Goal: Information Seeking & Learning: Compare options

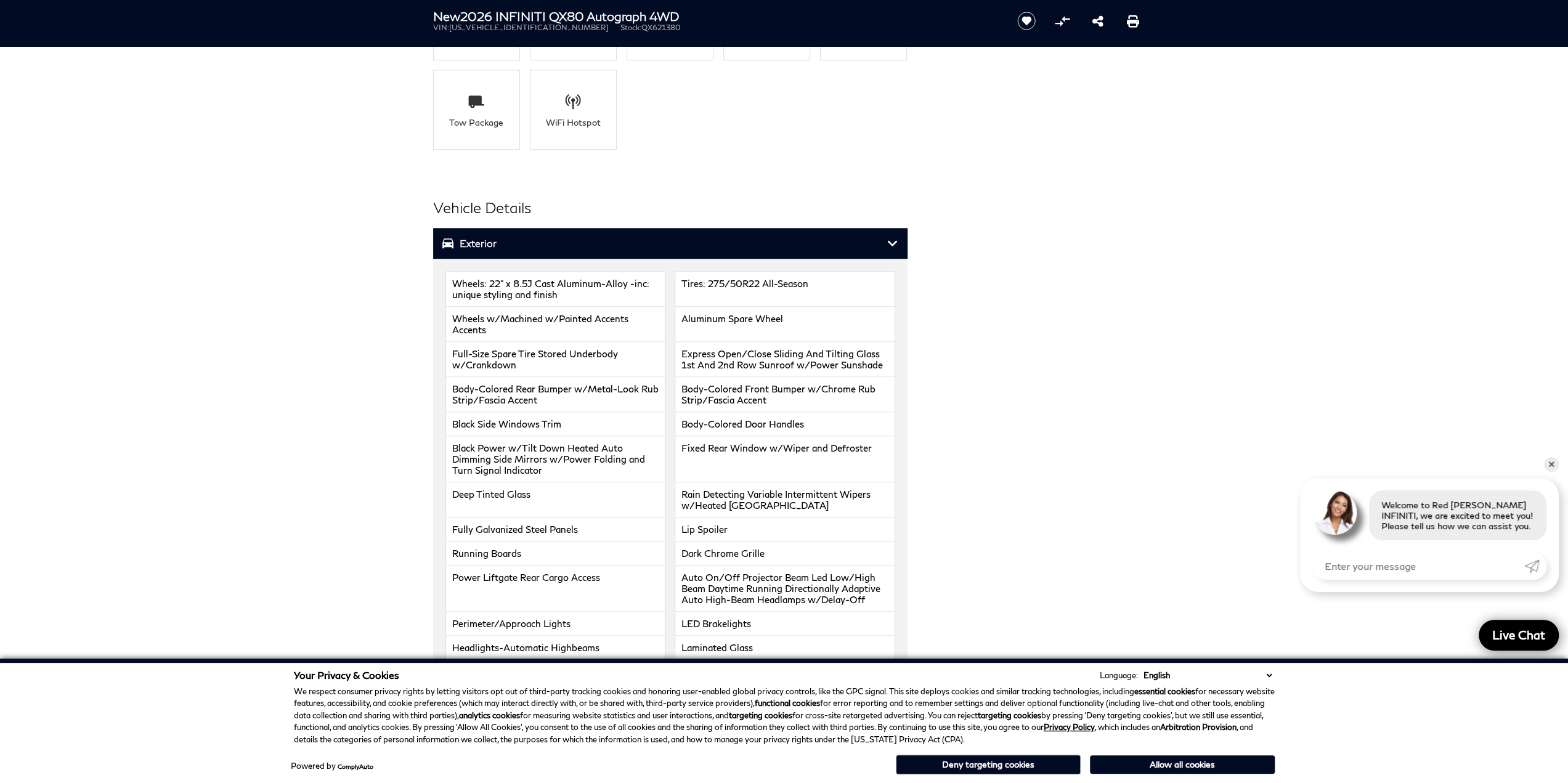
scroll to position [1478, 0]
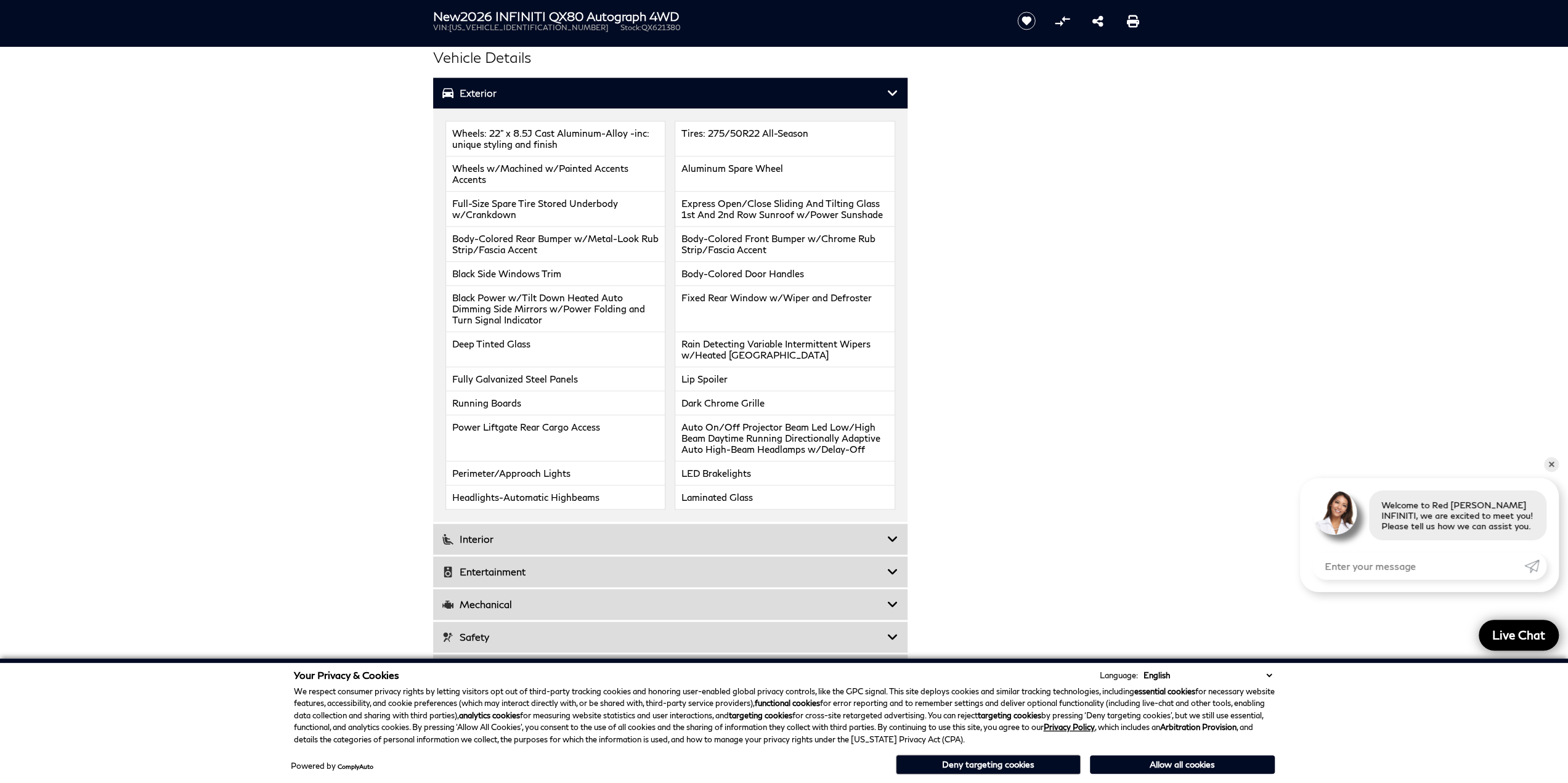
click at [659, 533] on h3 "Interior" at bounding box center [664, 539] width 445 height 13
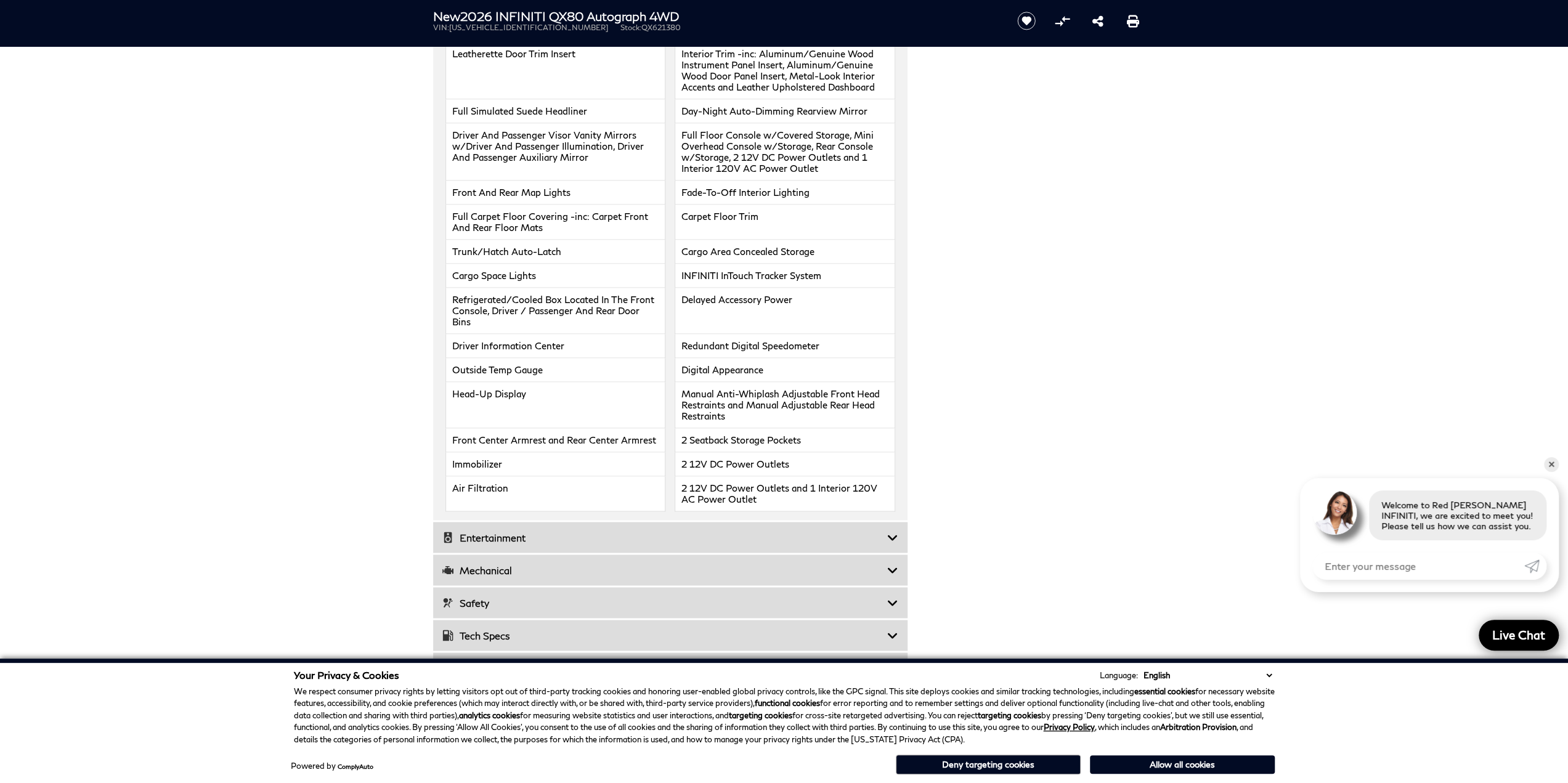
scroll to position [1848, 0]
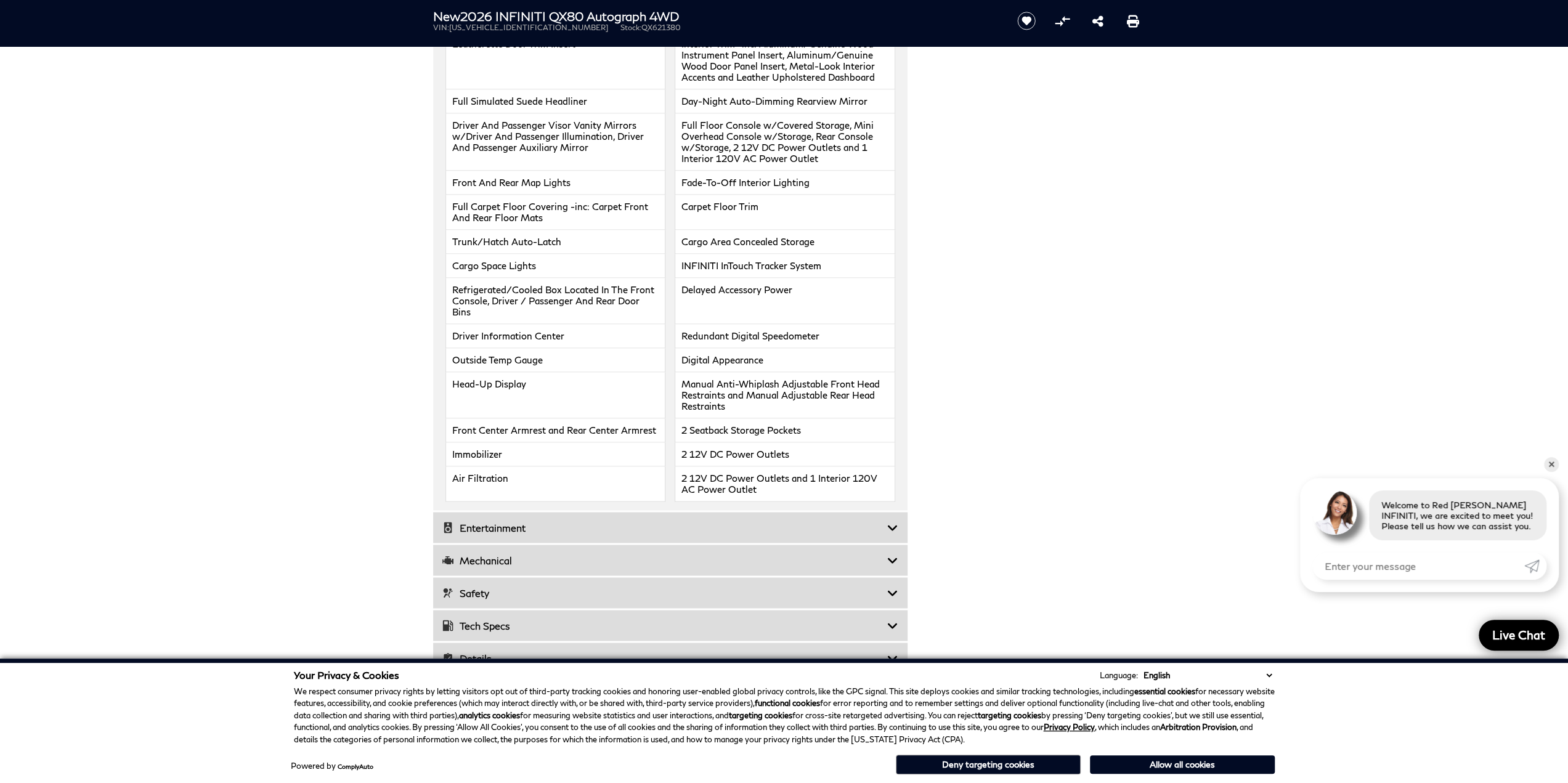
click at [628, 521] on h3 "Entertainment" at bounding box center [664, 527] width 445 height 13
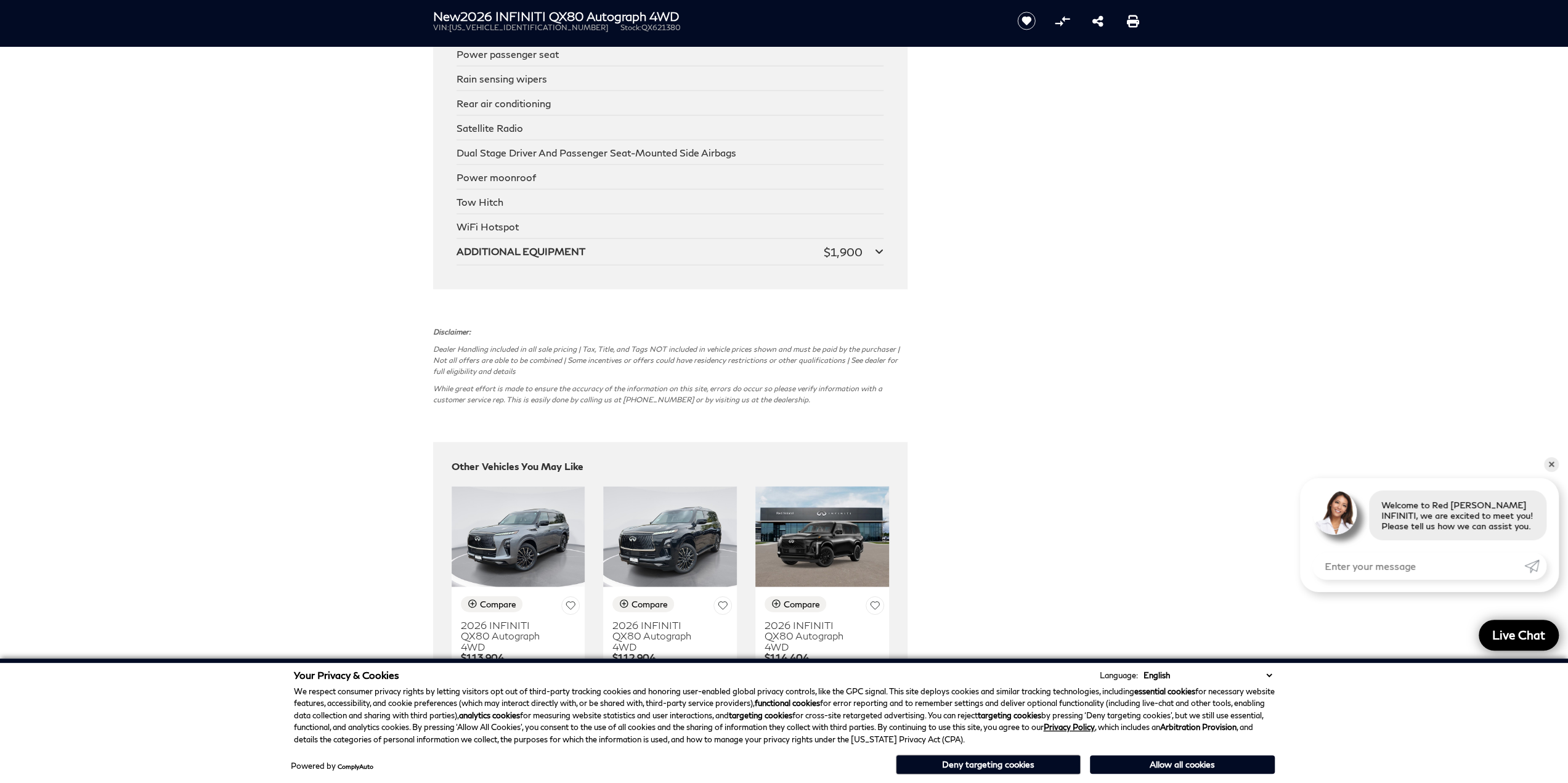
scroll to position [2464, 0]
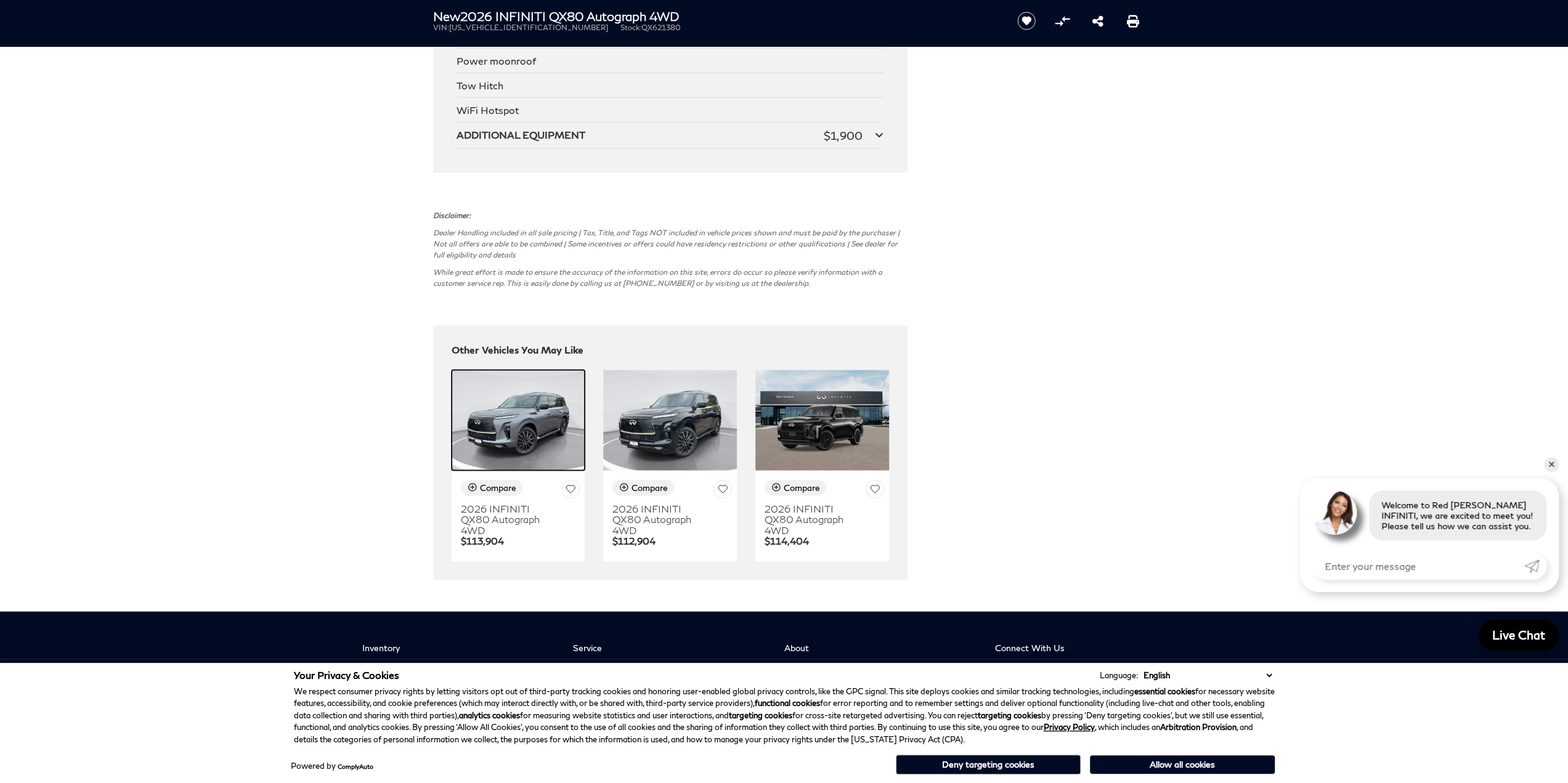
click at [557, 456] on img at bounding box center [518, 420] width 133 height 100
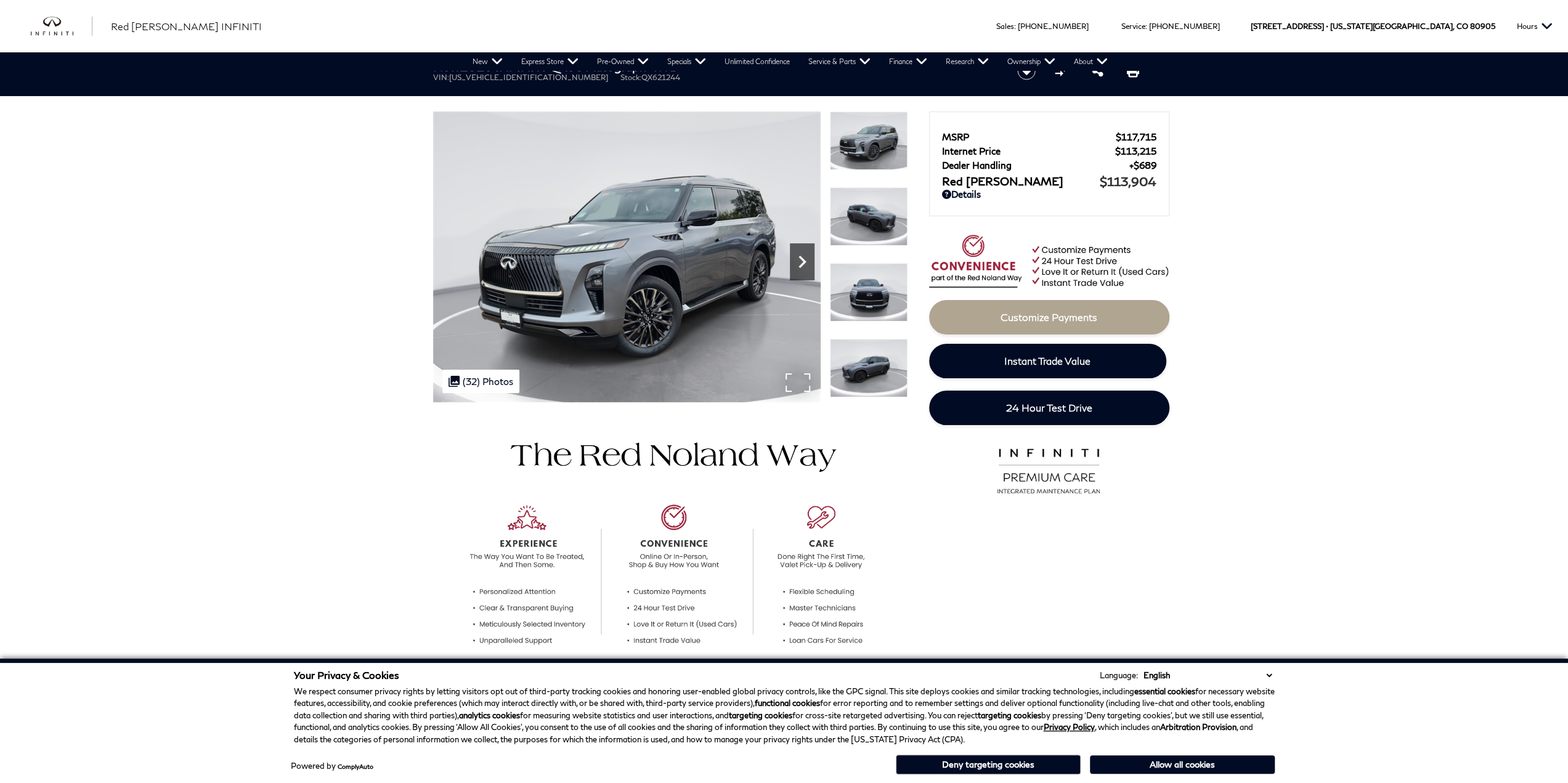
click at [807, 276] on div "Next" at bounding box center [801, 261] width 24 height 37
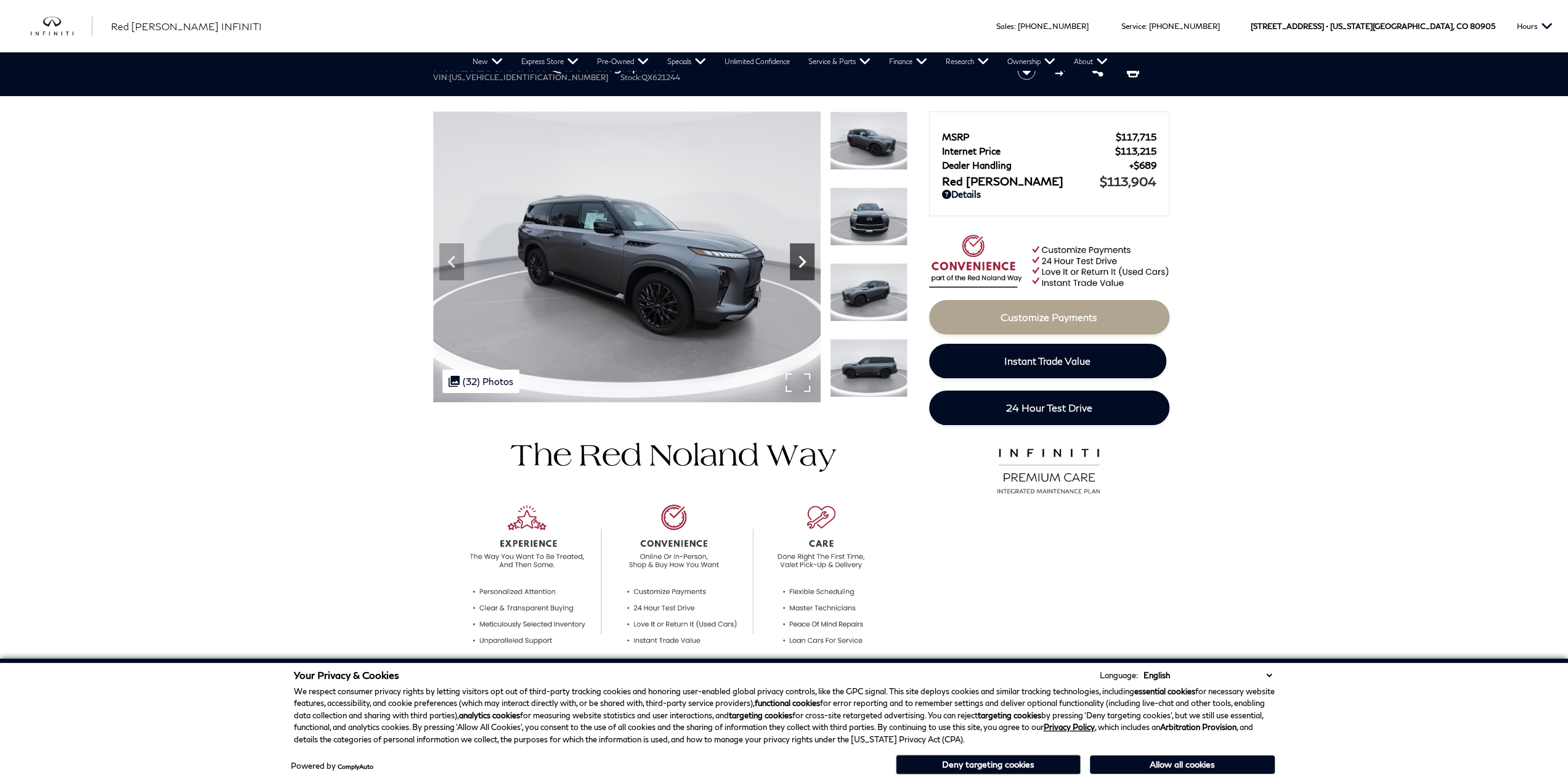
click at [807, 276] on div "Next" at bounding box center [801, 261] width 24 height 37
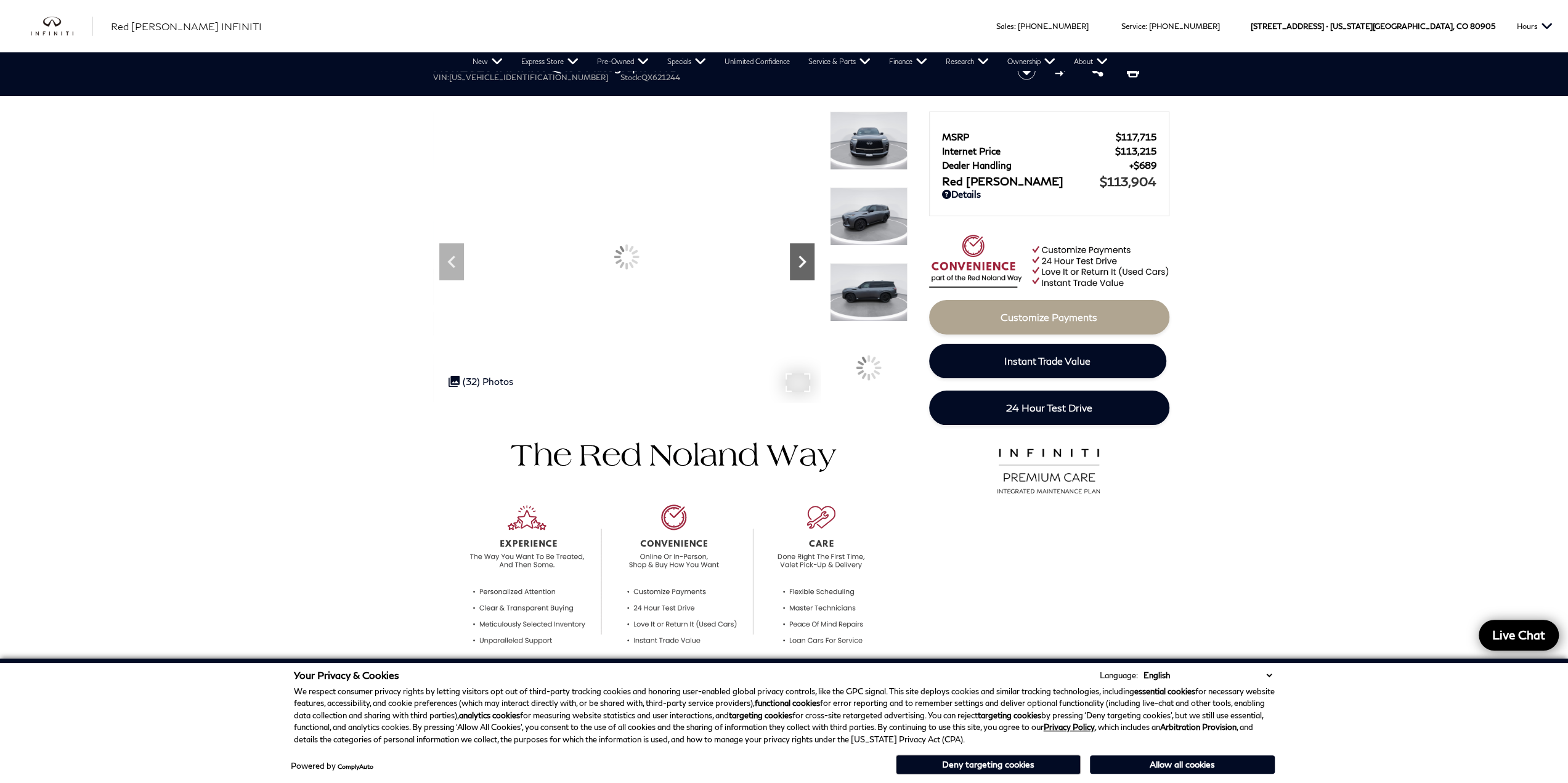
click at [807, 276] on div "Next" at bounding box center [801, 261] width 24 height 37
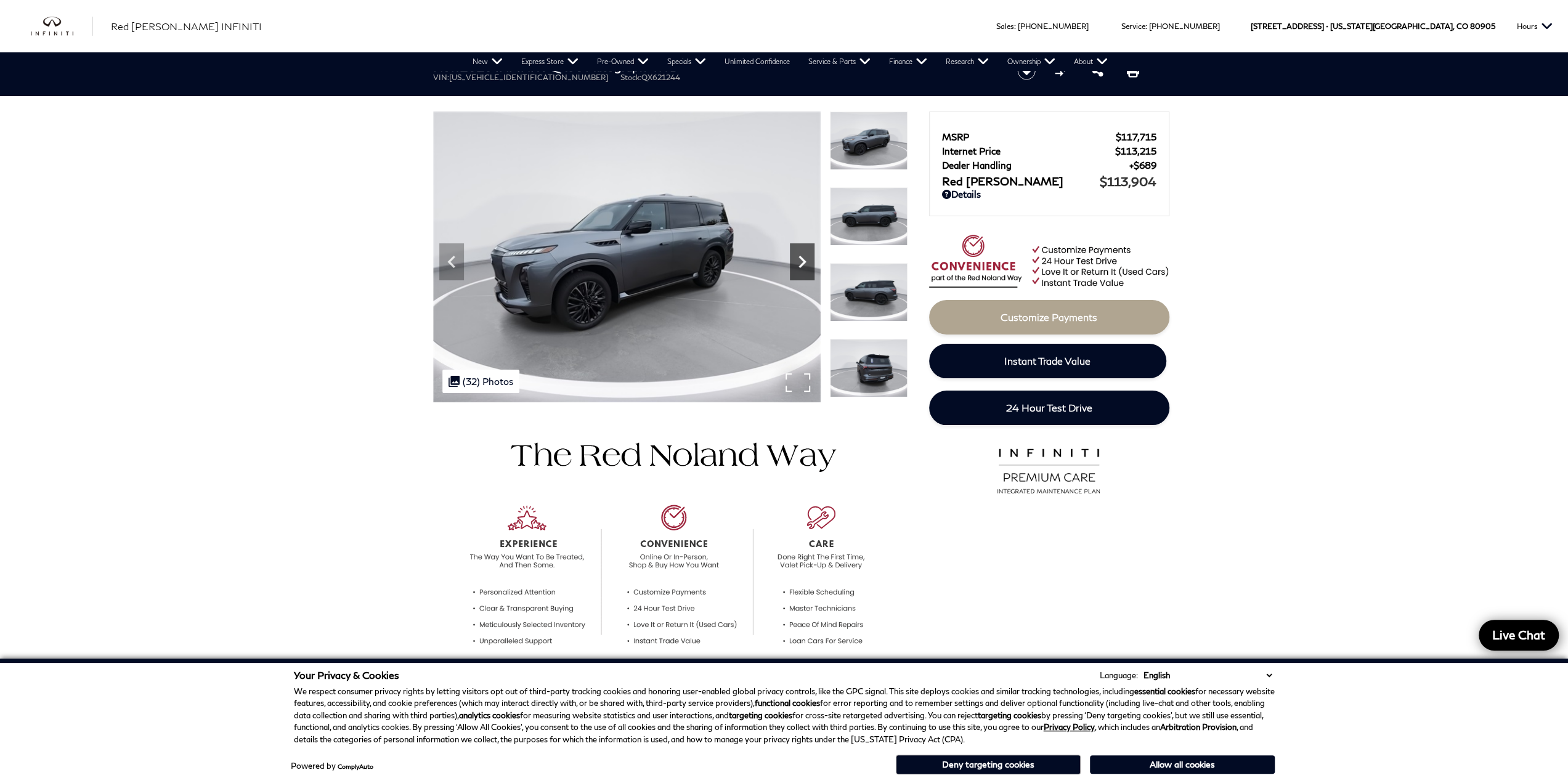
click at [807, 276] on div "Next" at bounding box center [801, 261] width 24 height 37
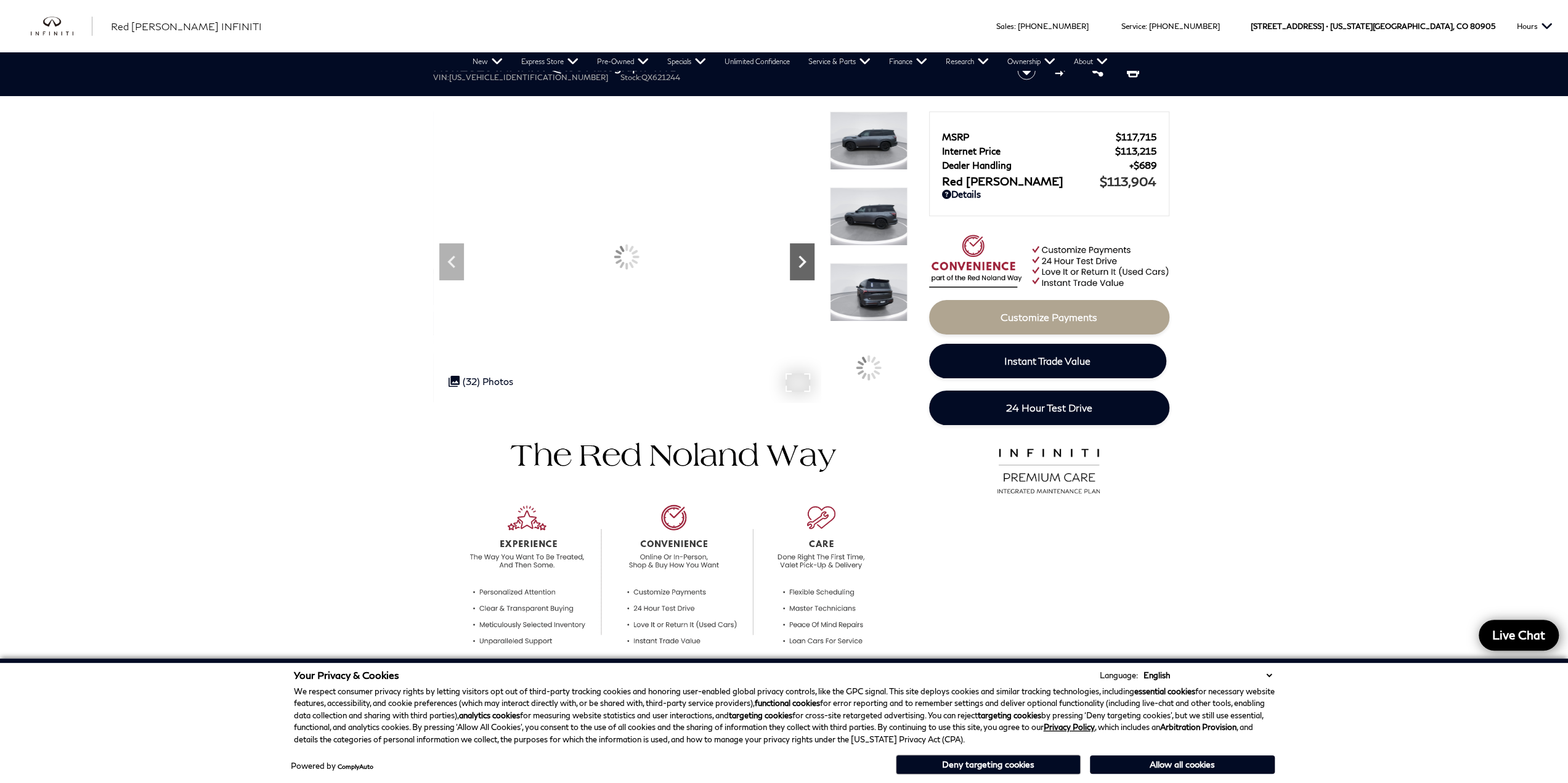
click at [807, 276] on div "Next" at bounding box center [801, 261] width 24 height 37
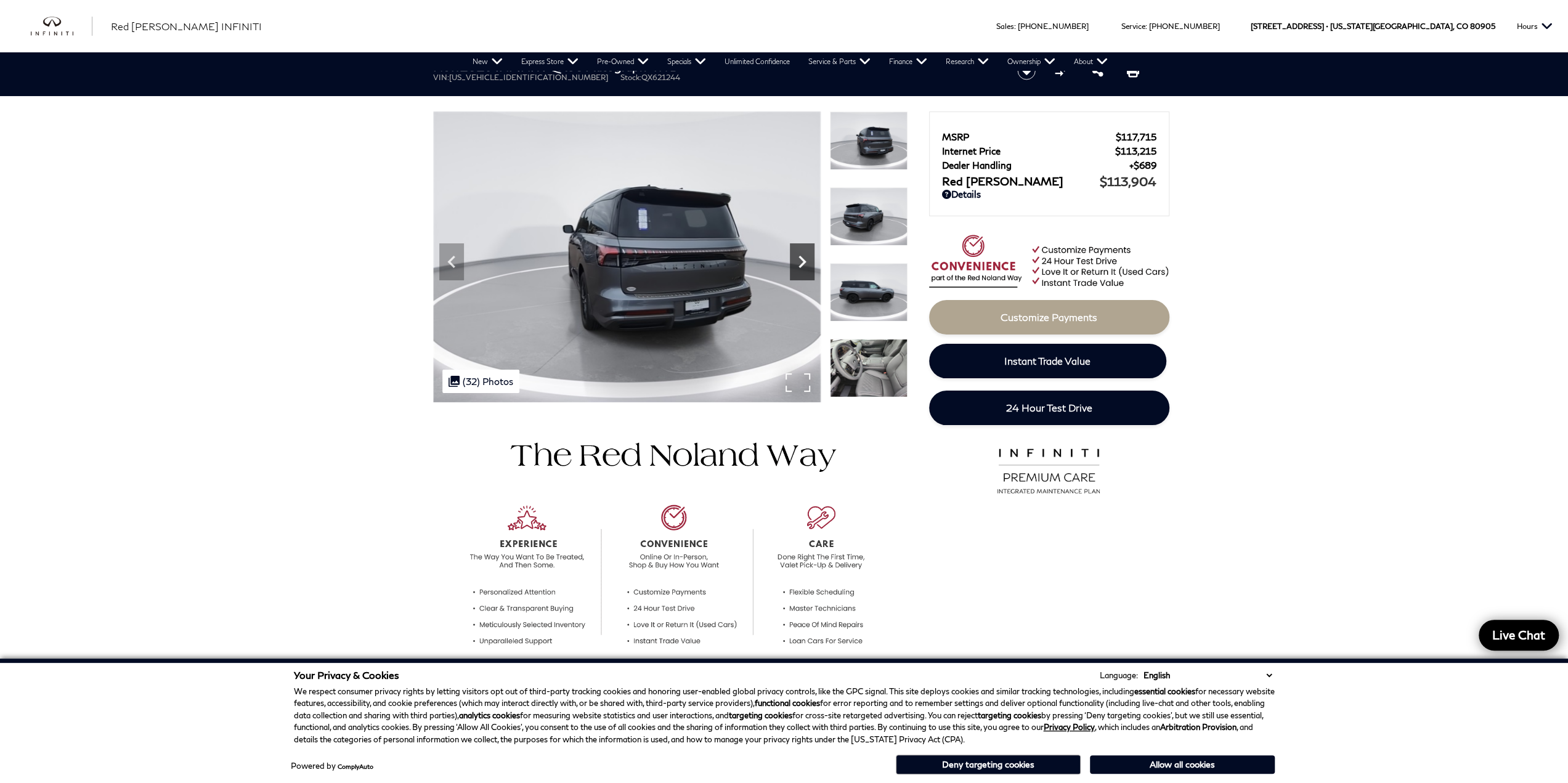
click at [807, 276] on div "Next" at bounding box center [801, 261] width 24 height 37
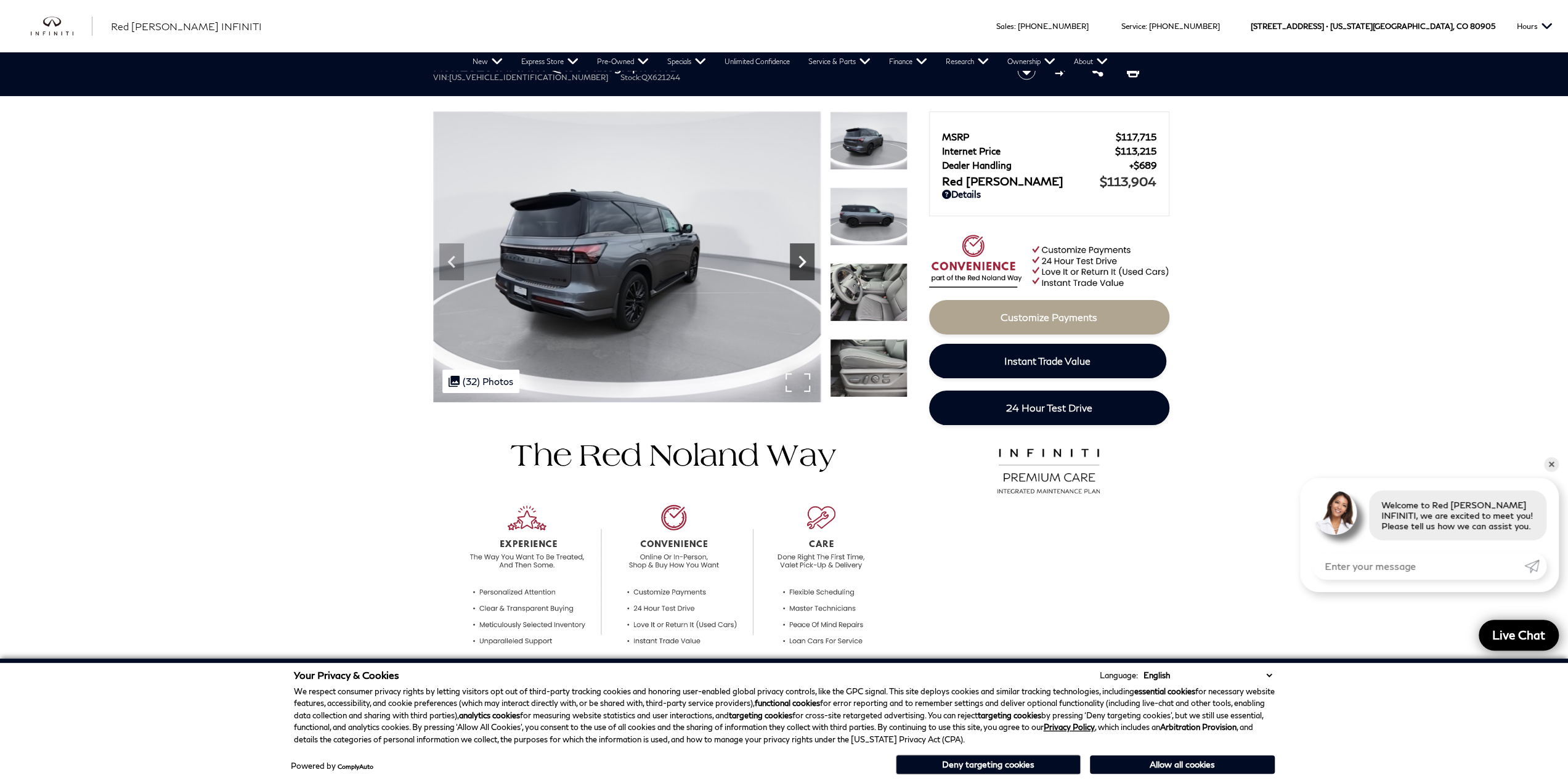
click at [807, 276] on div "Next" at bounding box center [801, 261] width 24 height 37
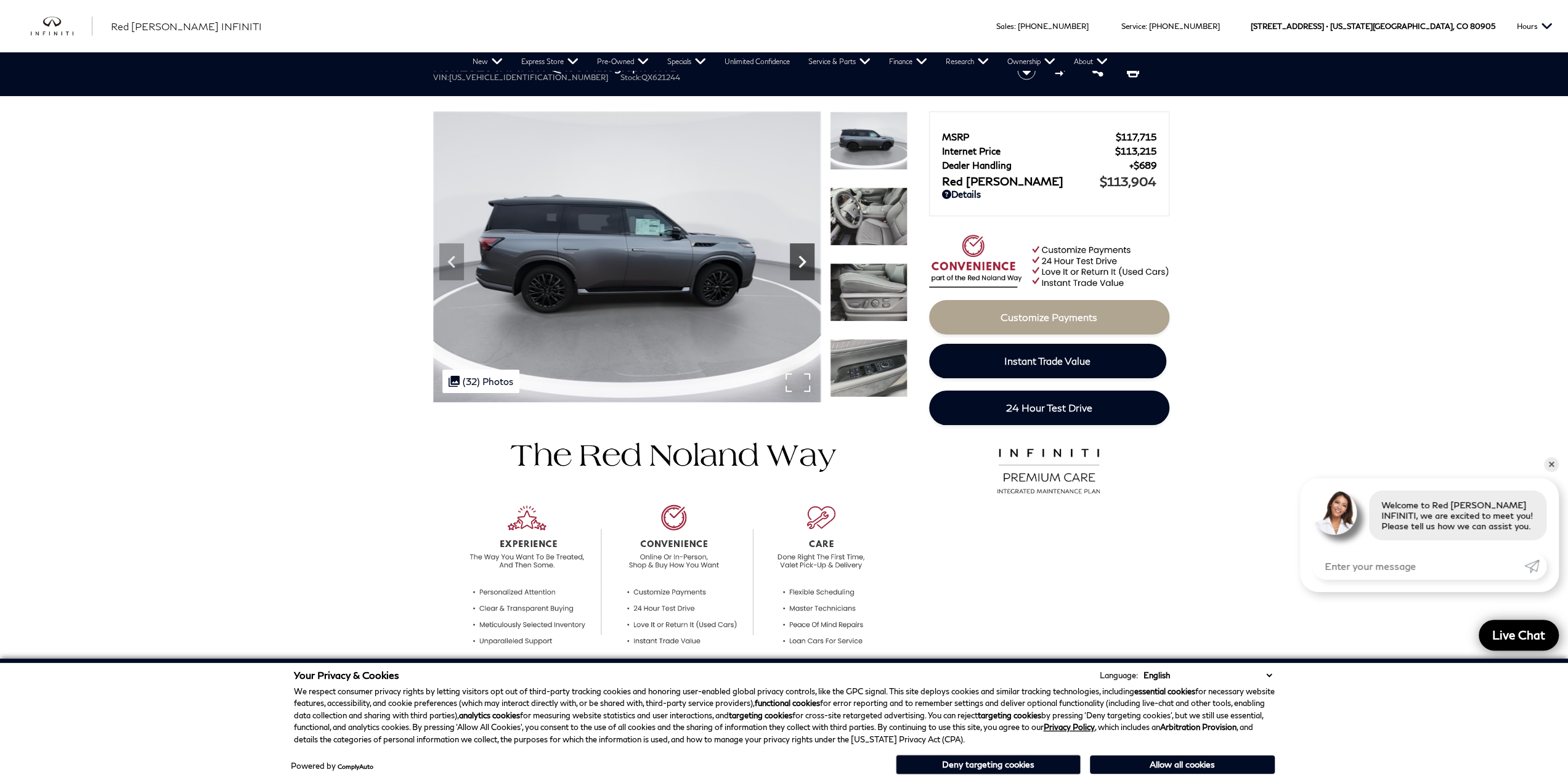
click at [807, 276] on div "Next" at bounding box center [801, 261] width 24 height 37
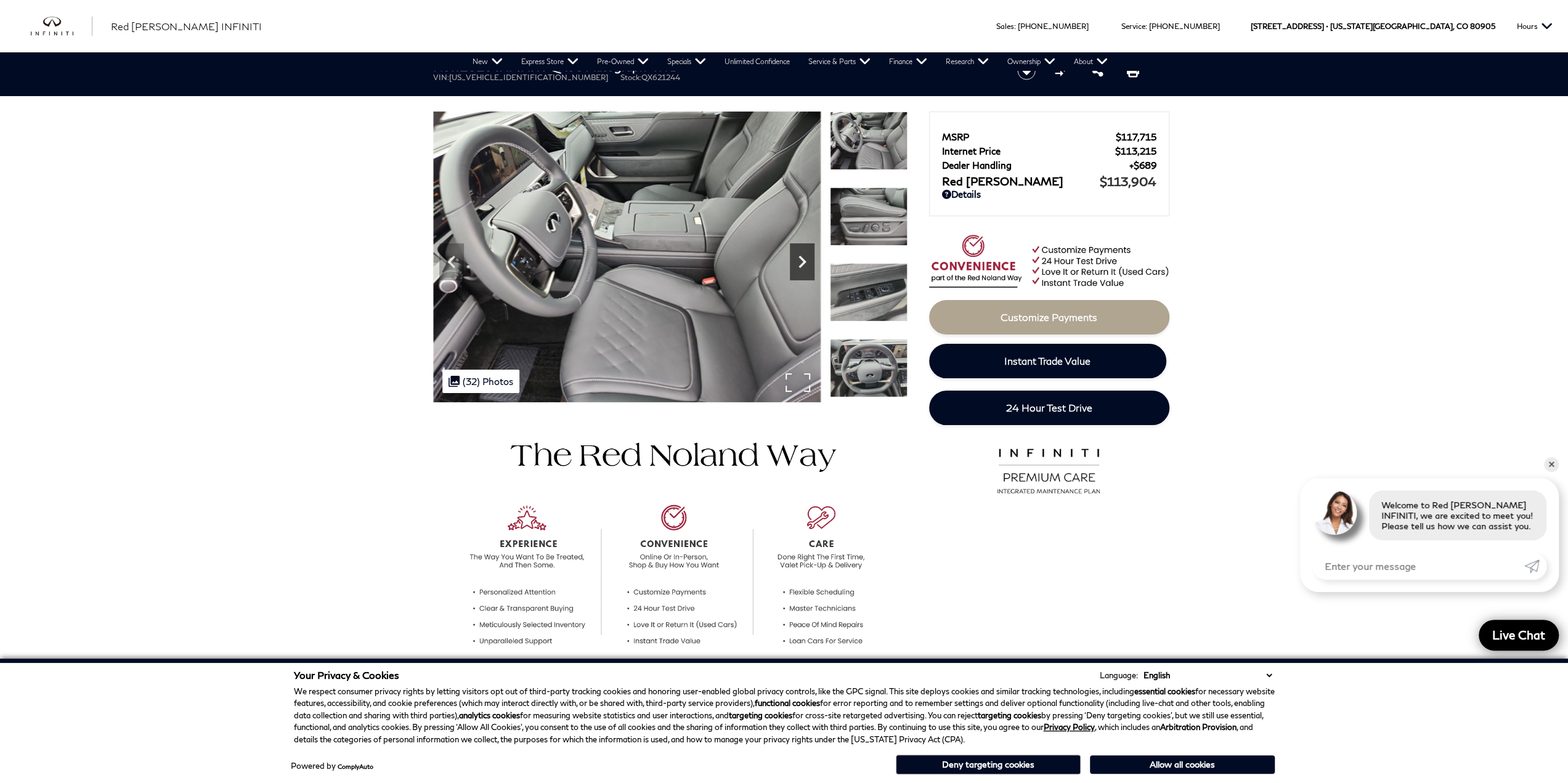
click at [807, 276] on div "Next" at bounding box center [801, 261] width 24 height 37
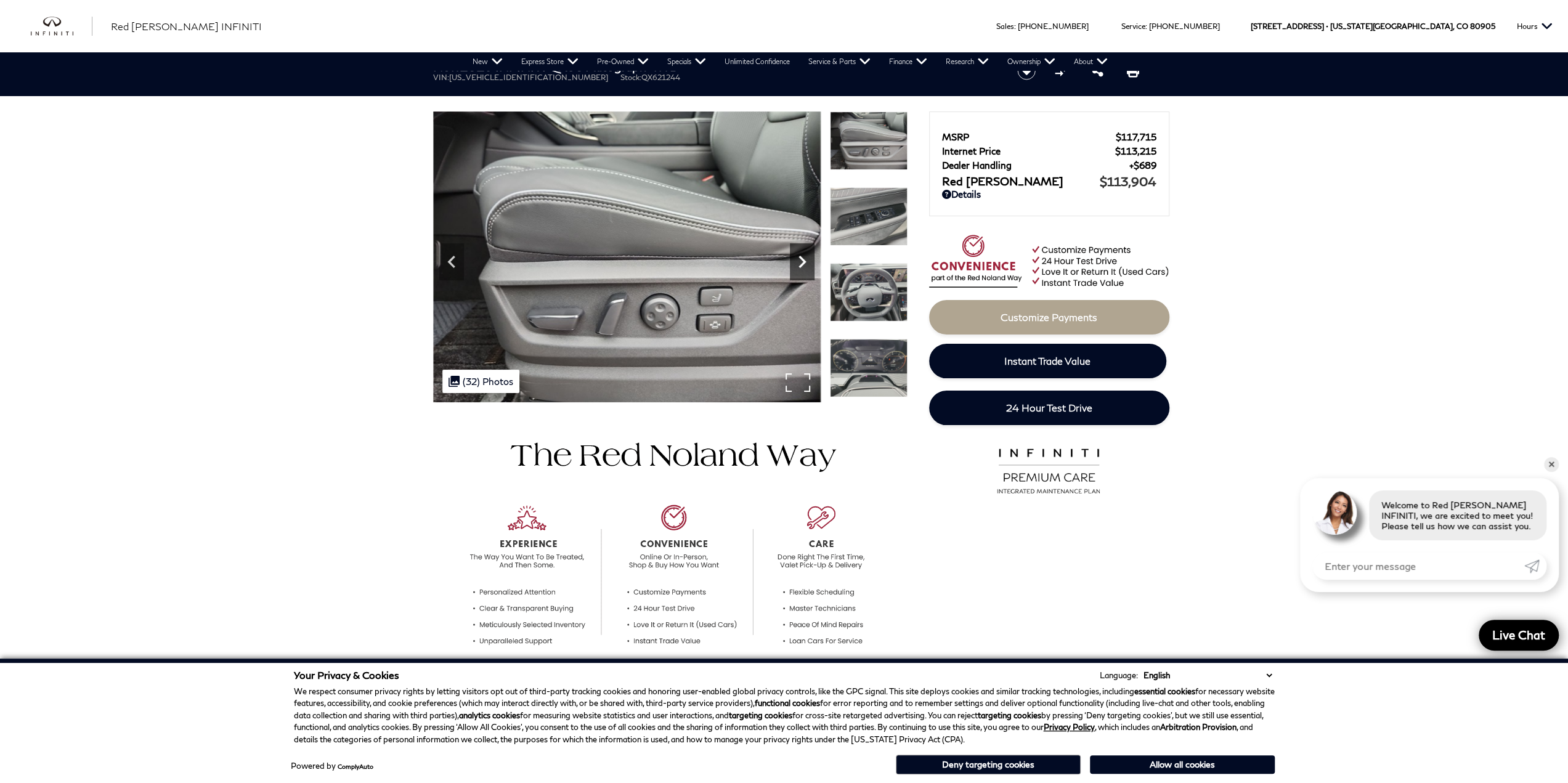
click at [807, 276] on div "Next" at bounding box center [801, 261] width 24 height 37
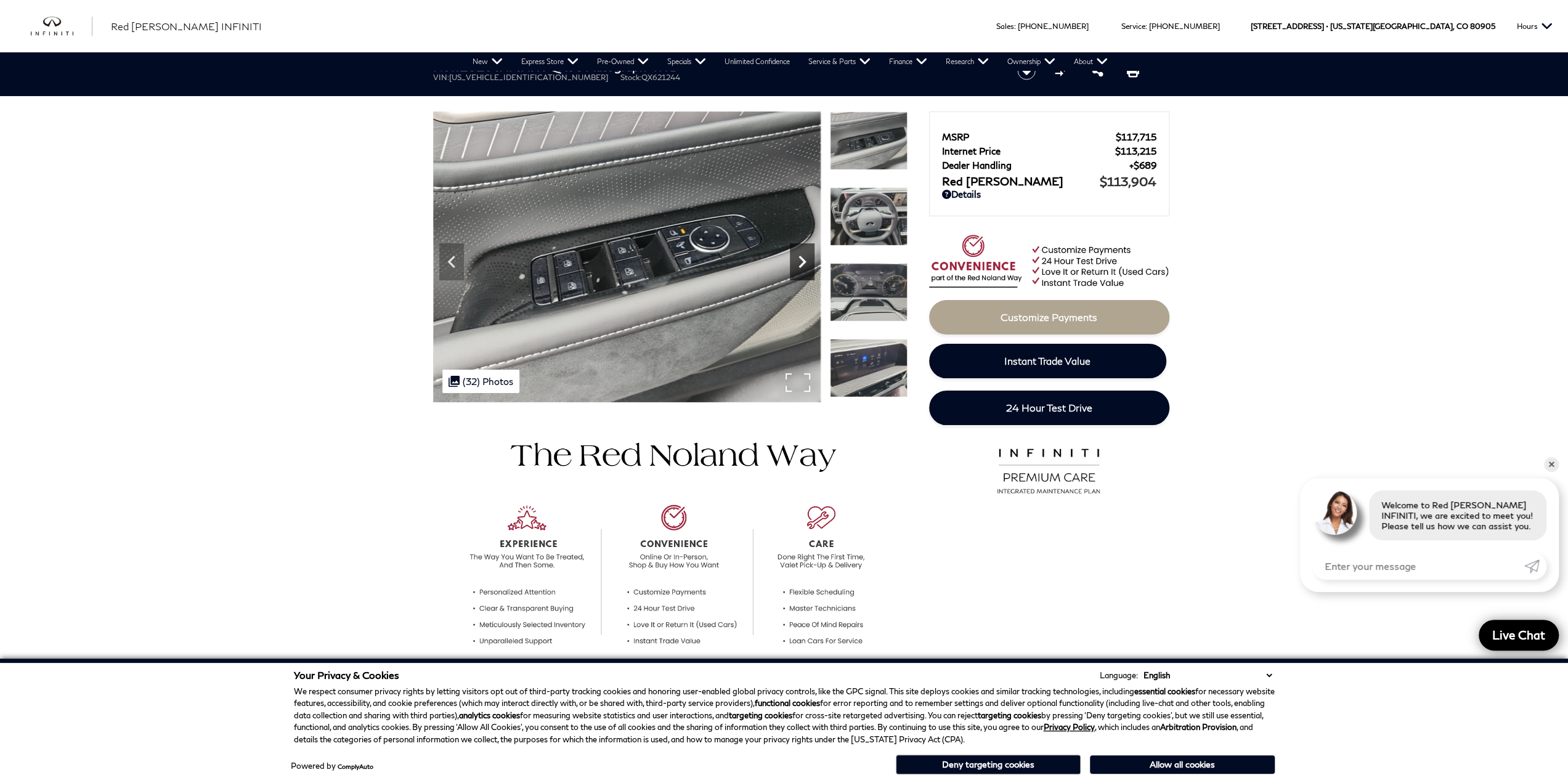
click at [807, 276] on div "Next" at bounding box center [801, 261] width 24 height 37
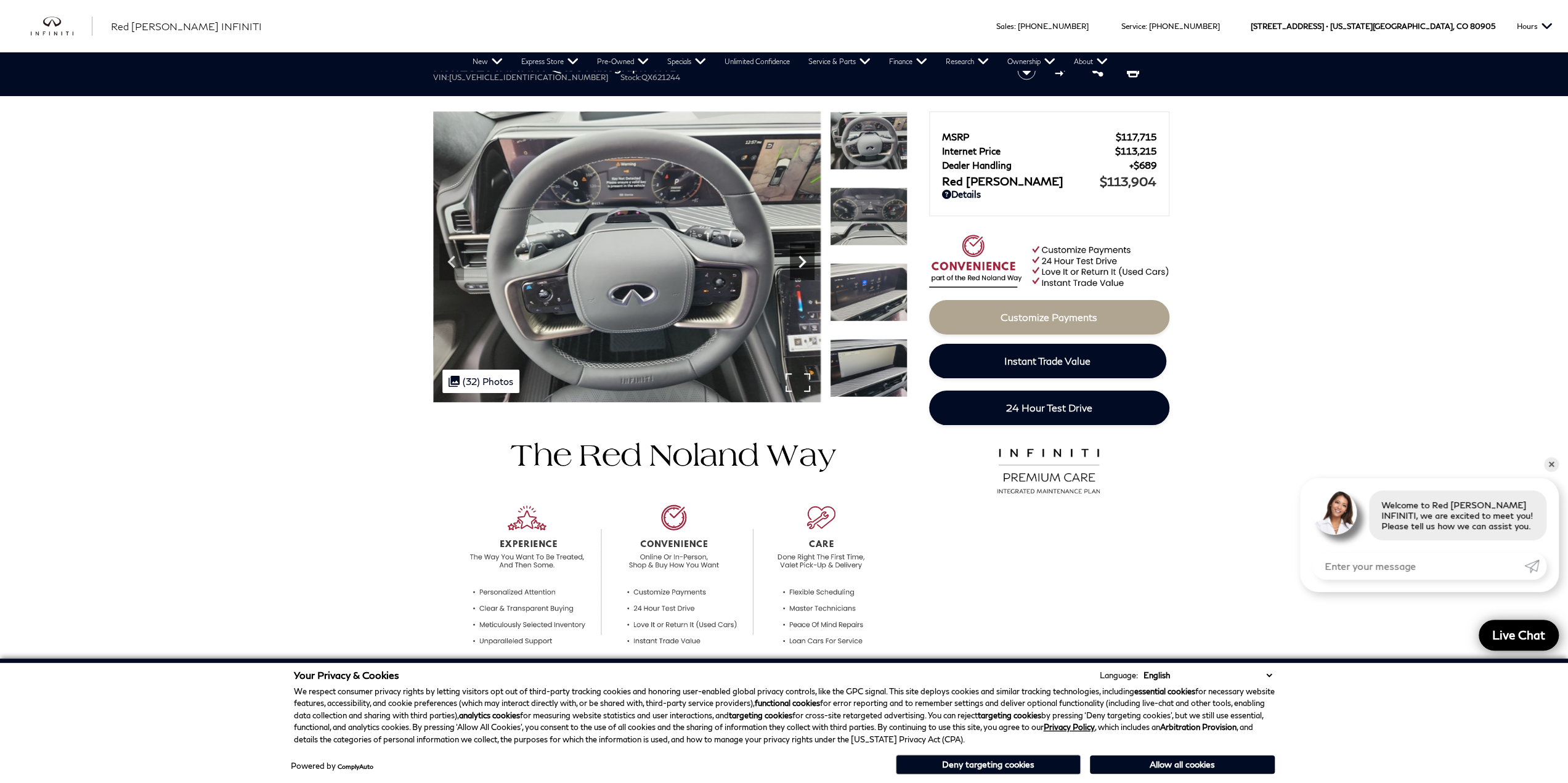
click at [807, 276] on div "Next" at bounding box center [801, 261] width 24 height 37
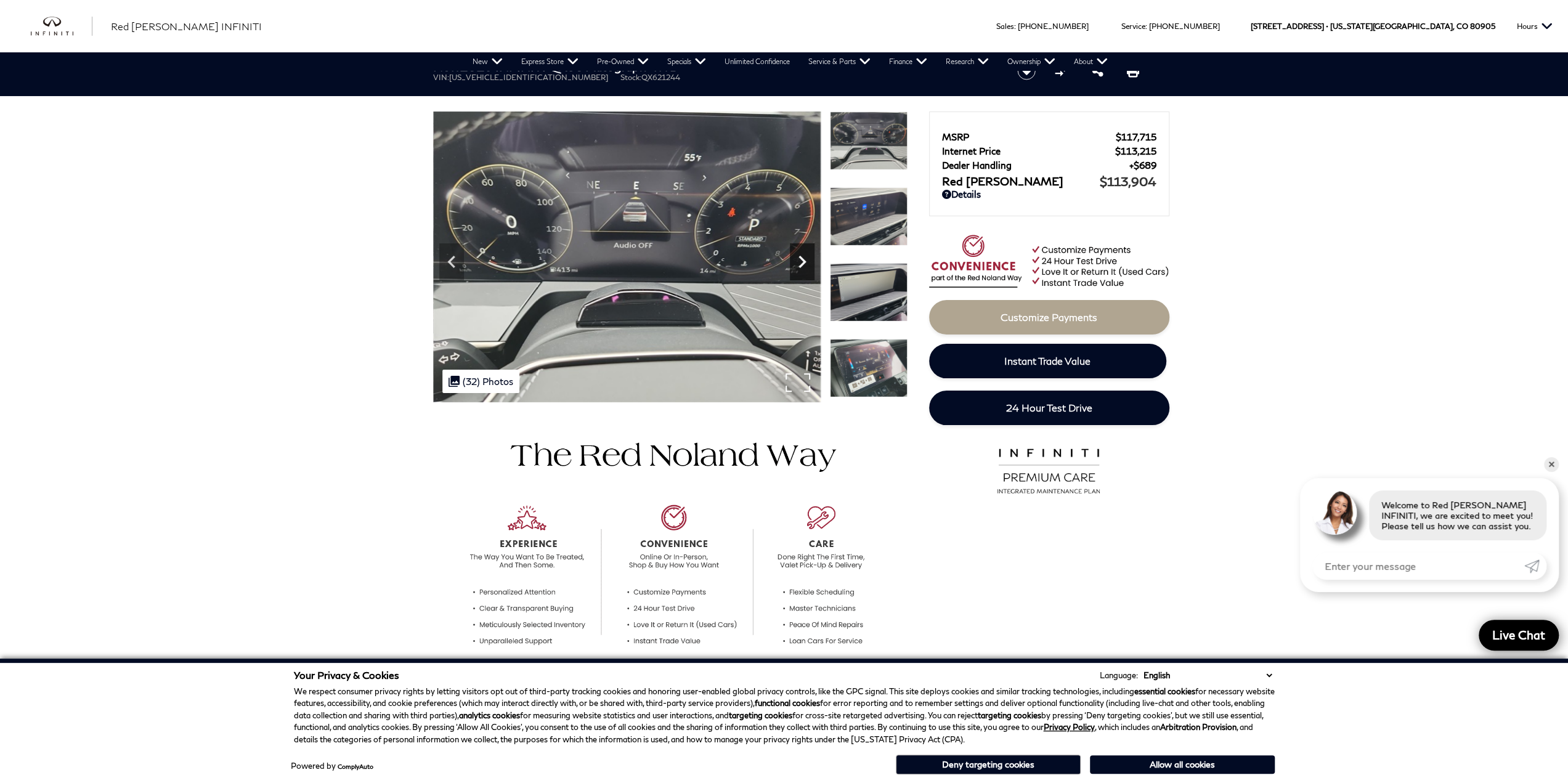
click at [807, 276] on div "Next" at bounding box center [801, 261] width 24 height 37
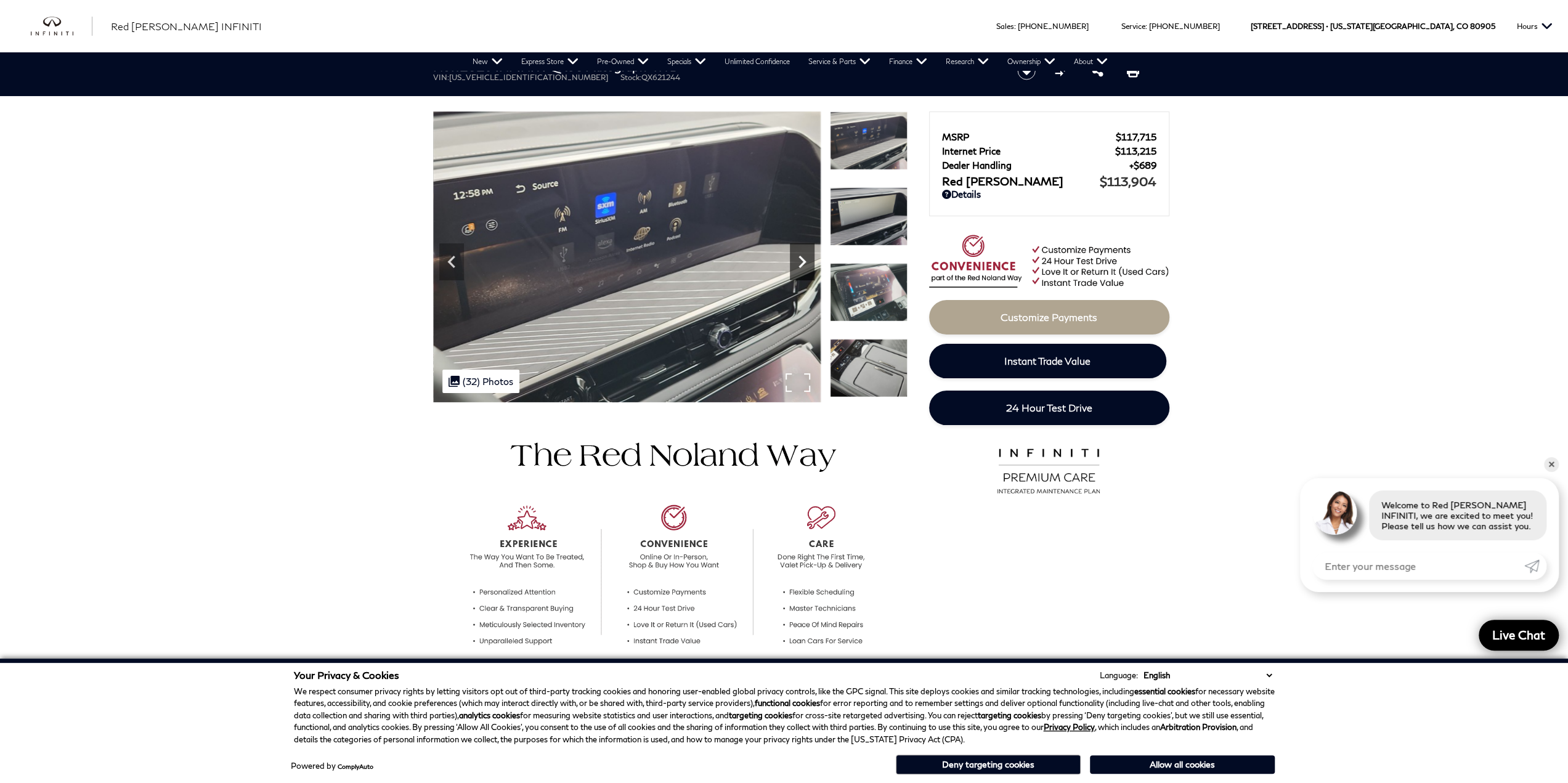
click at [807, 276] on div "Next" at bounding box center [801, 261] width 24 height 37
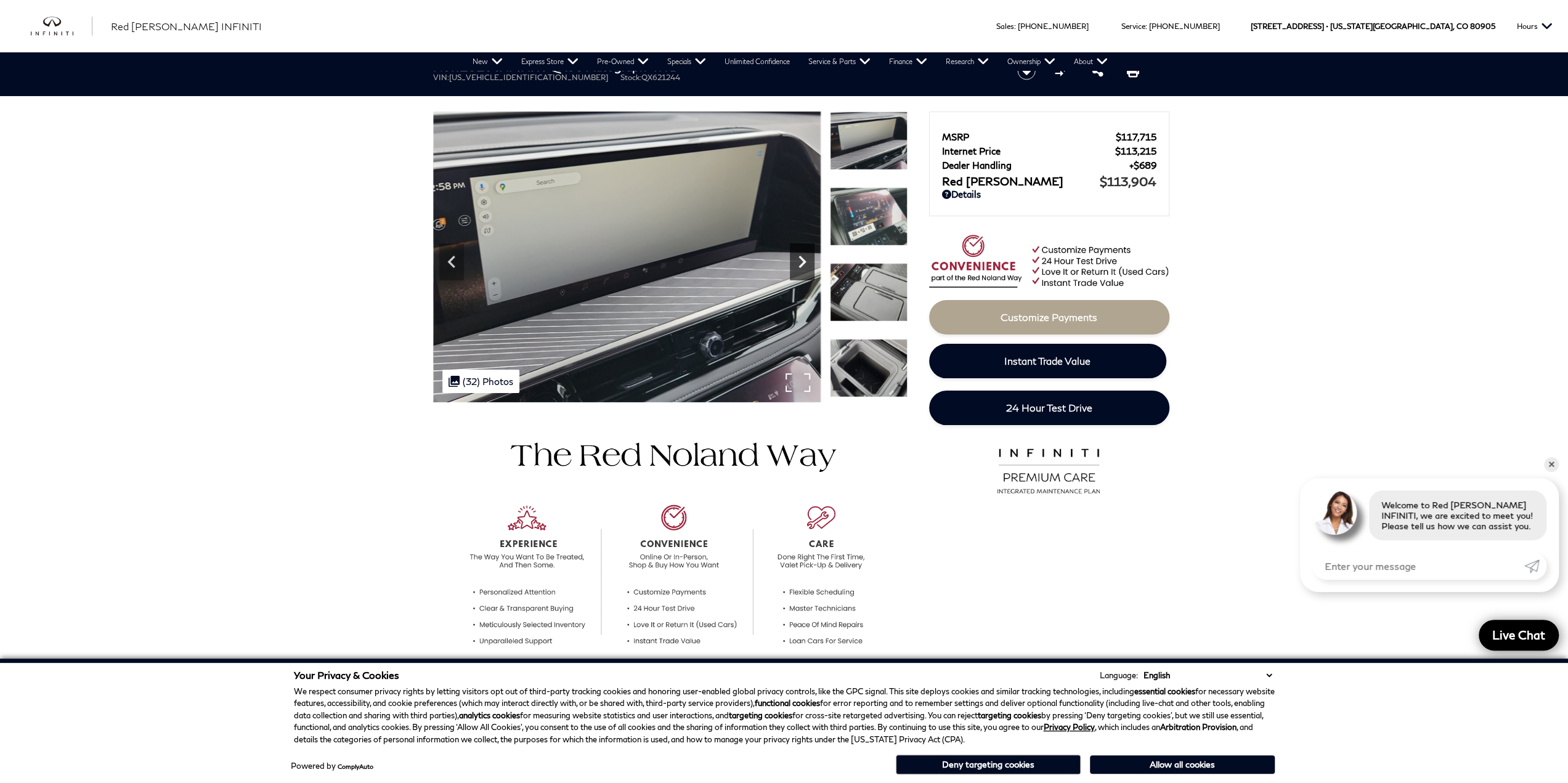
click at [807, 276] on div "Next" at bounding box center [801, 261] width 24 height 37
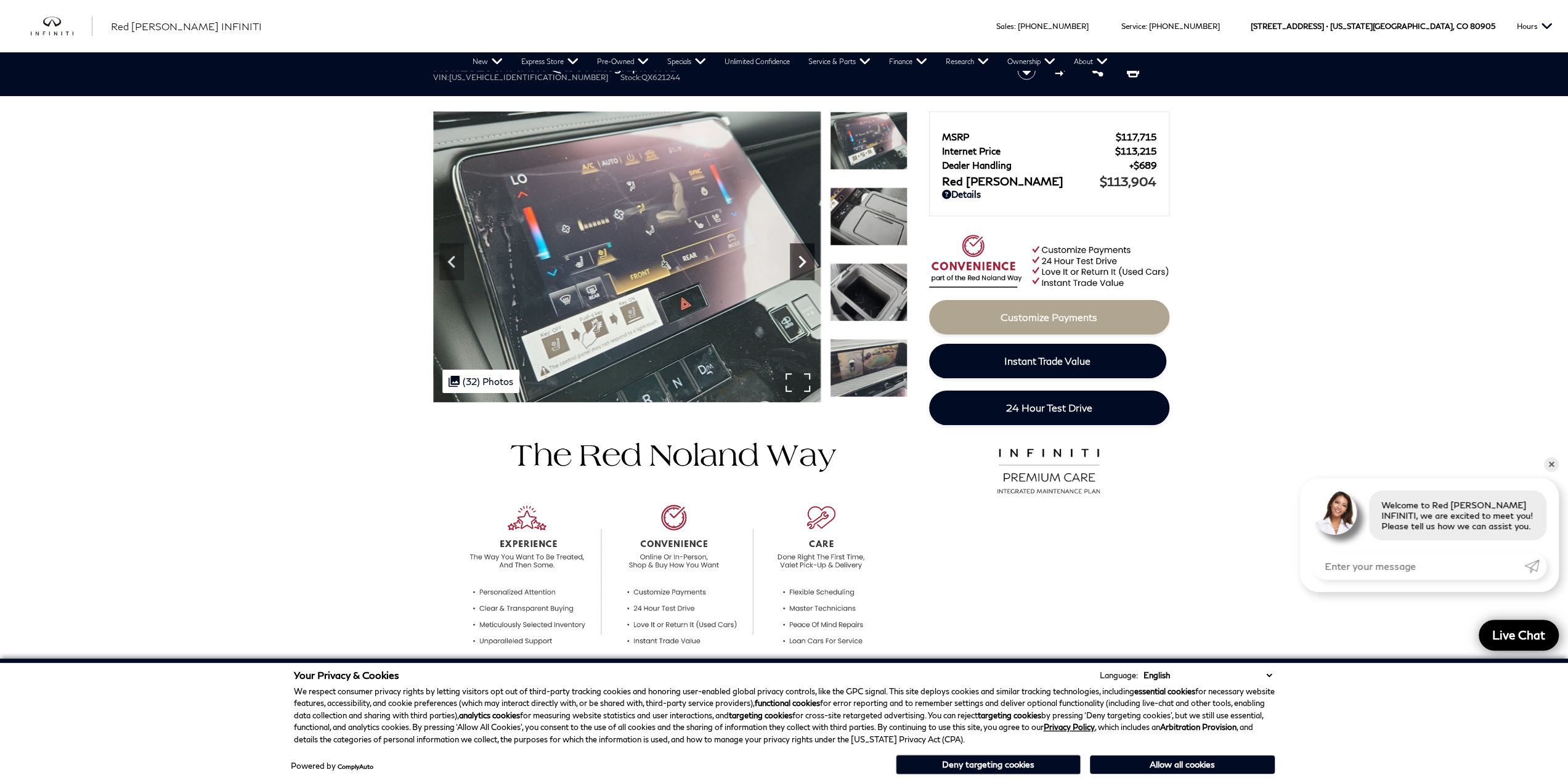
click at [807, 276] on div "Next" at bounding box center [801, 261] width 24 height 37
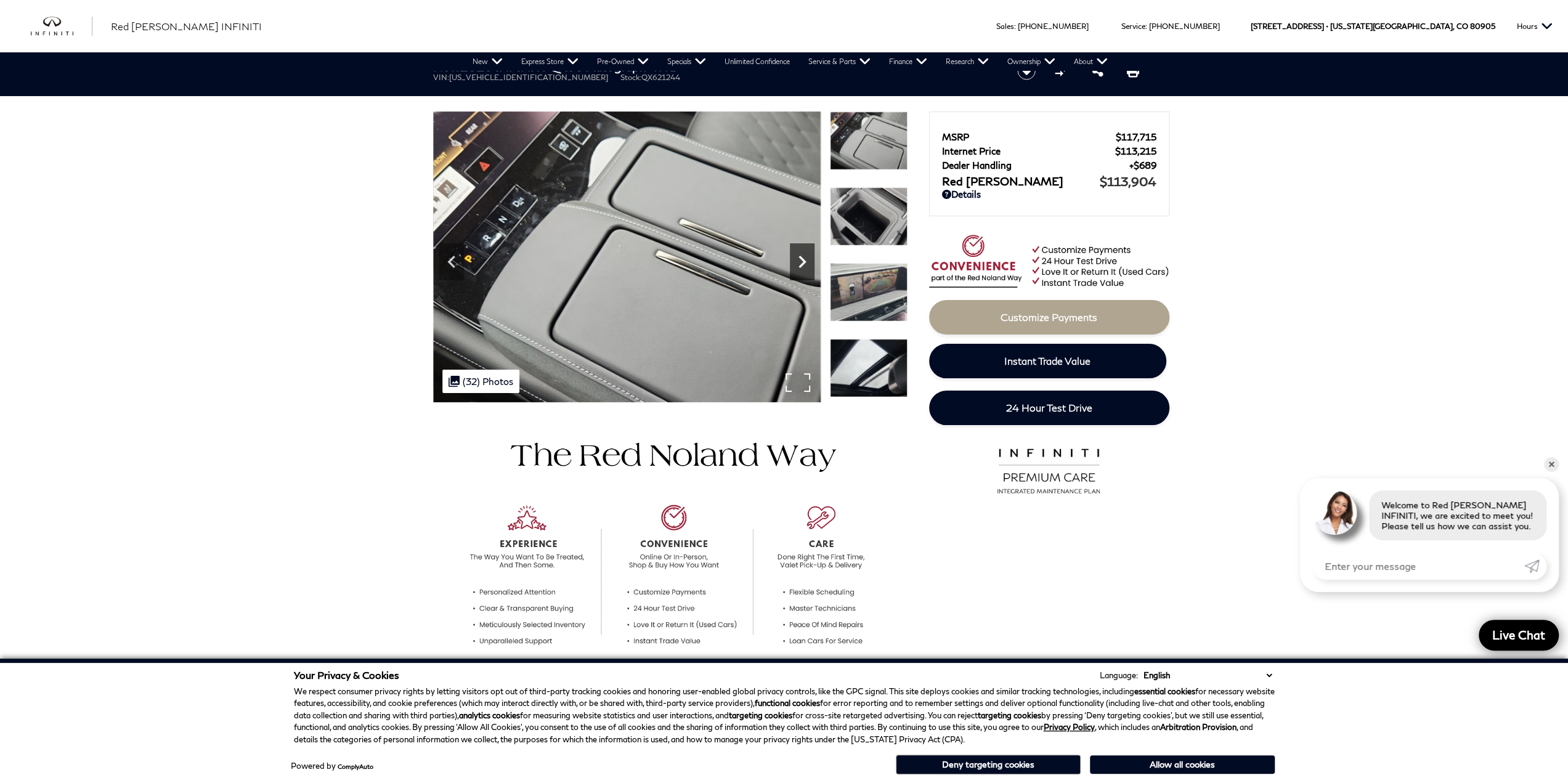
click at [807, 276] on div "Next" at bounding box center [801, 261] width 24 height 37
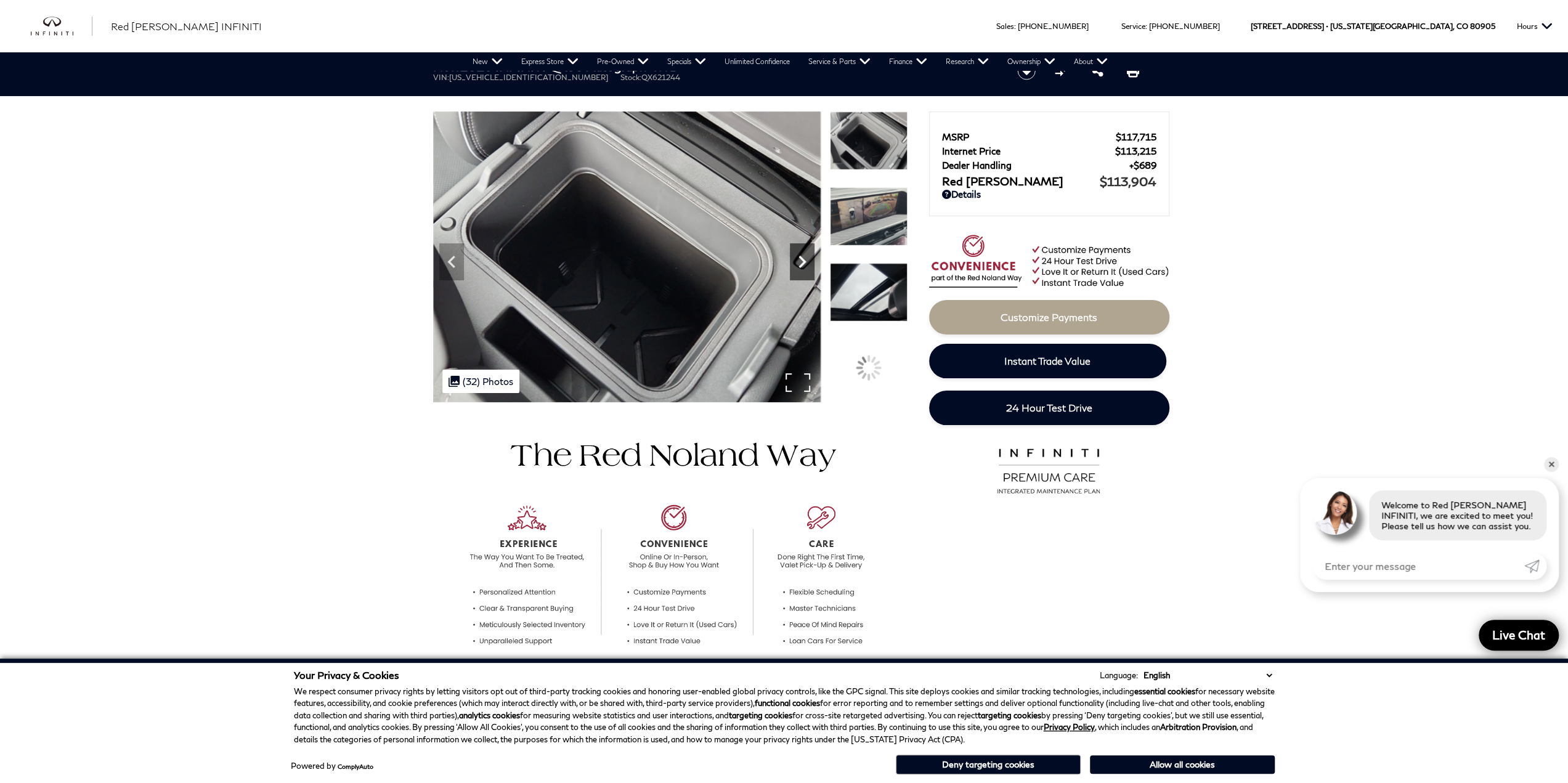
click at [807, 276] on div "Next" at bounding box center [801, 261] width 24 height 37
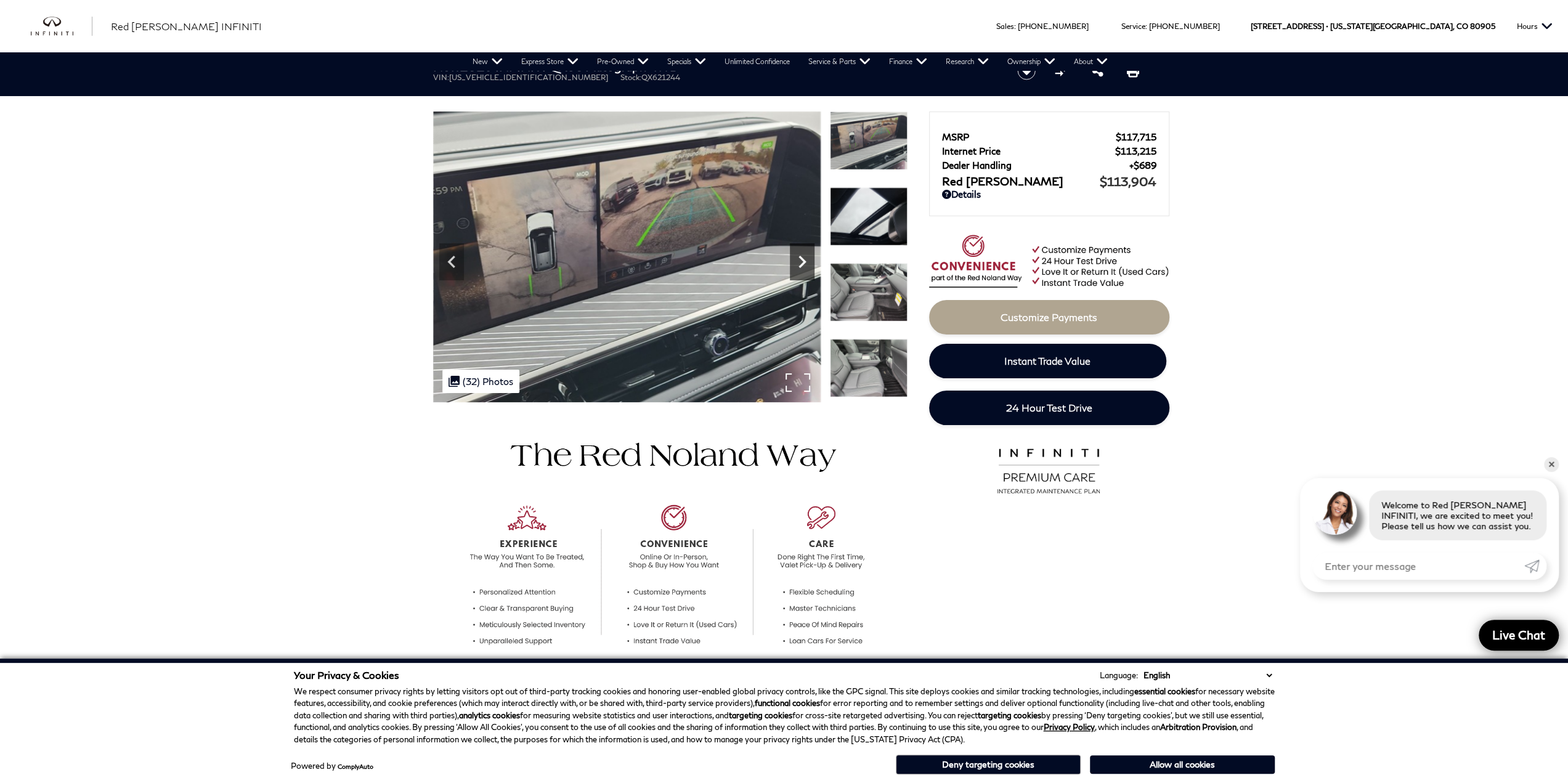
click at [807, 276] on div "Next" at bounding box center [801, 261] width 24 height 37
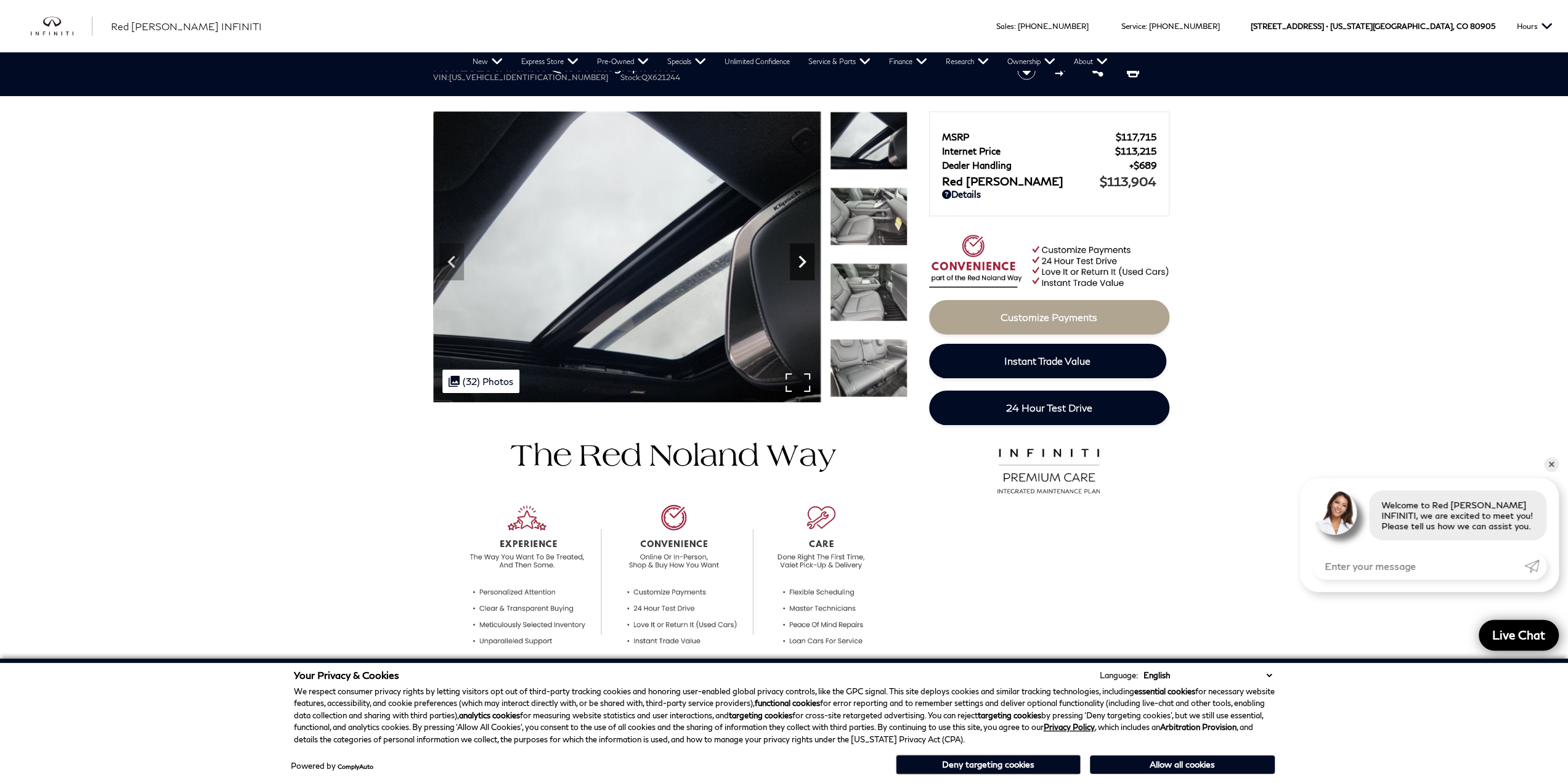
click at [807, 276] on div "Next" at bounding box center [801, 261] width 24 height 37
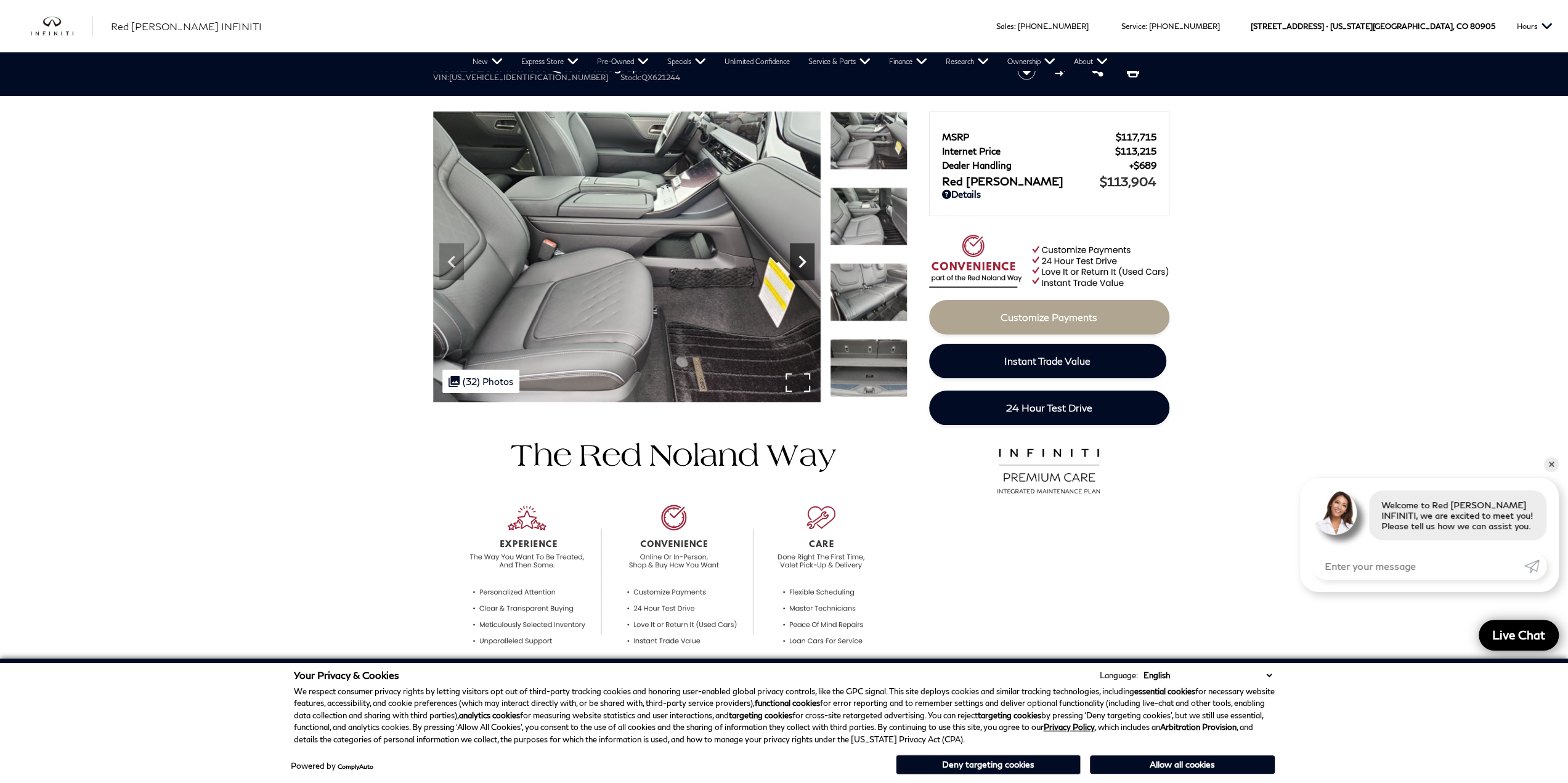
click at [807, 276] on div "Next" at bounding box center [801, 261] width 24 height 37
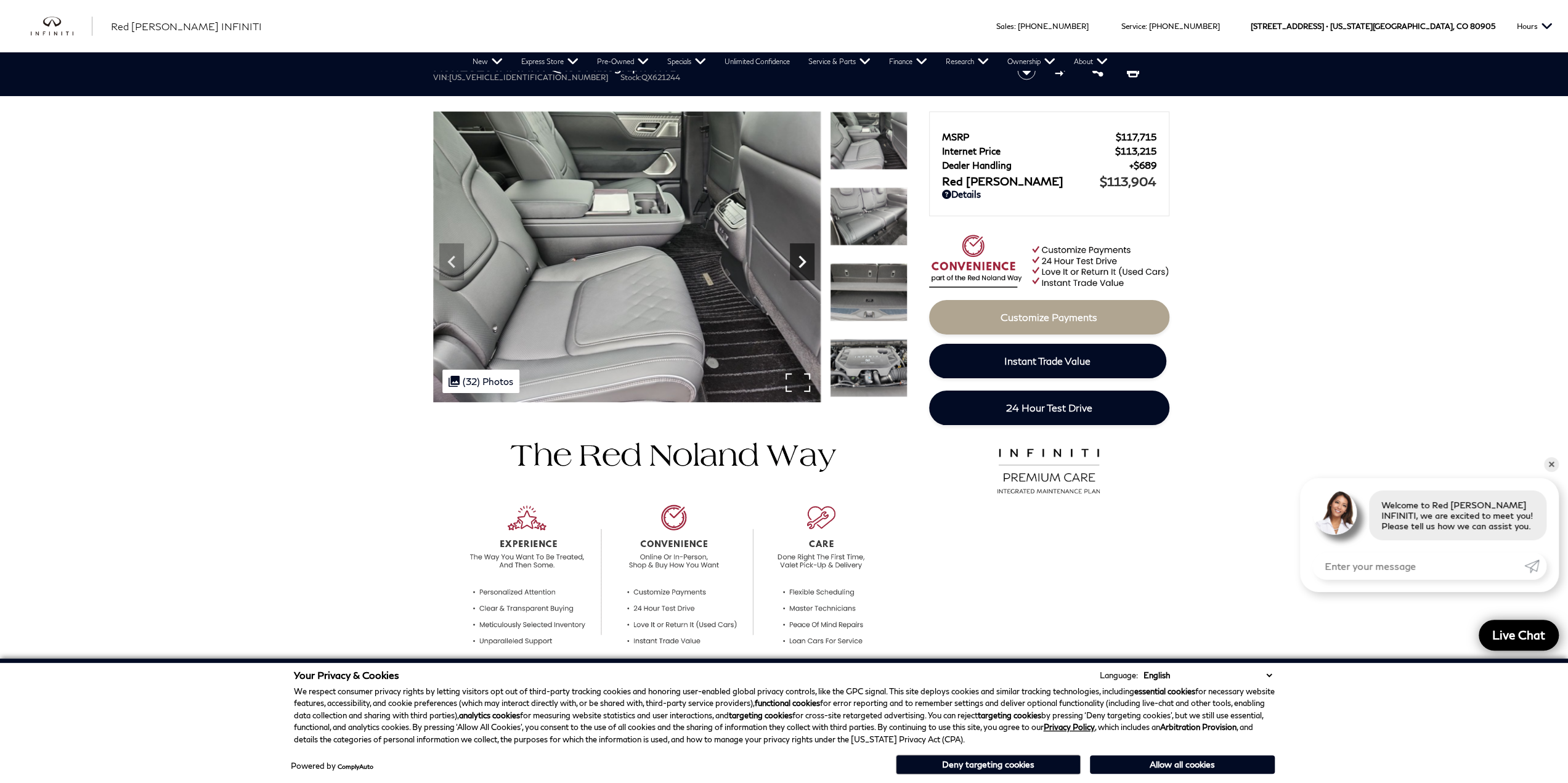
click at [807, 276] on div "Next" at bounding box center [801, 261] width 24 height 37
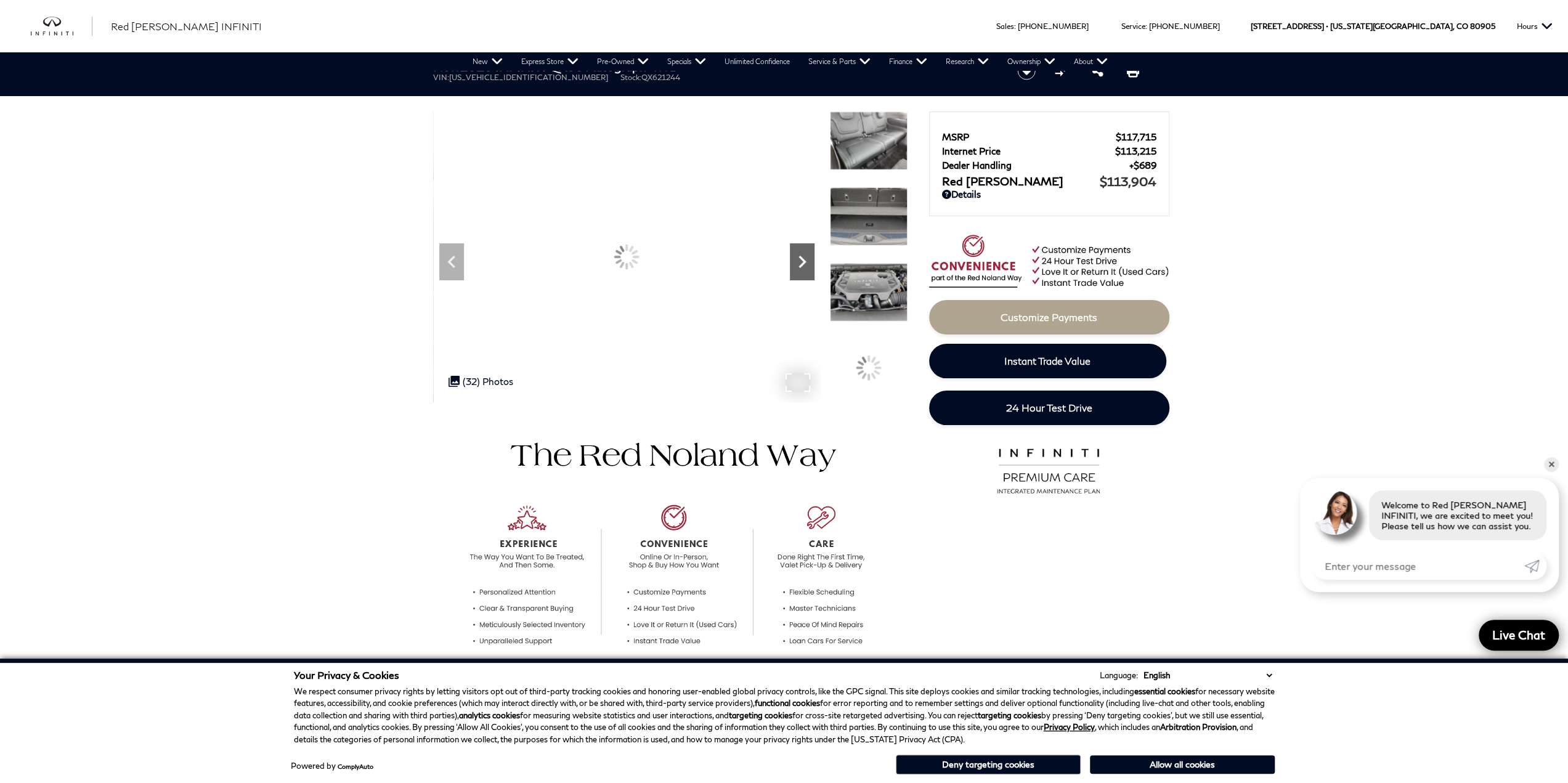
click at [807, 276] on div "Next" at bounding box center [801, 261] width 24 height 37
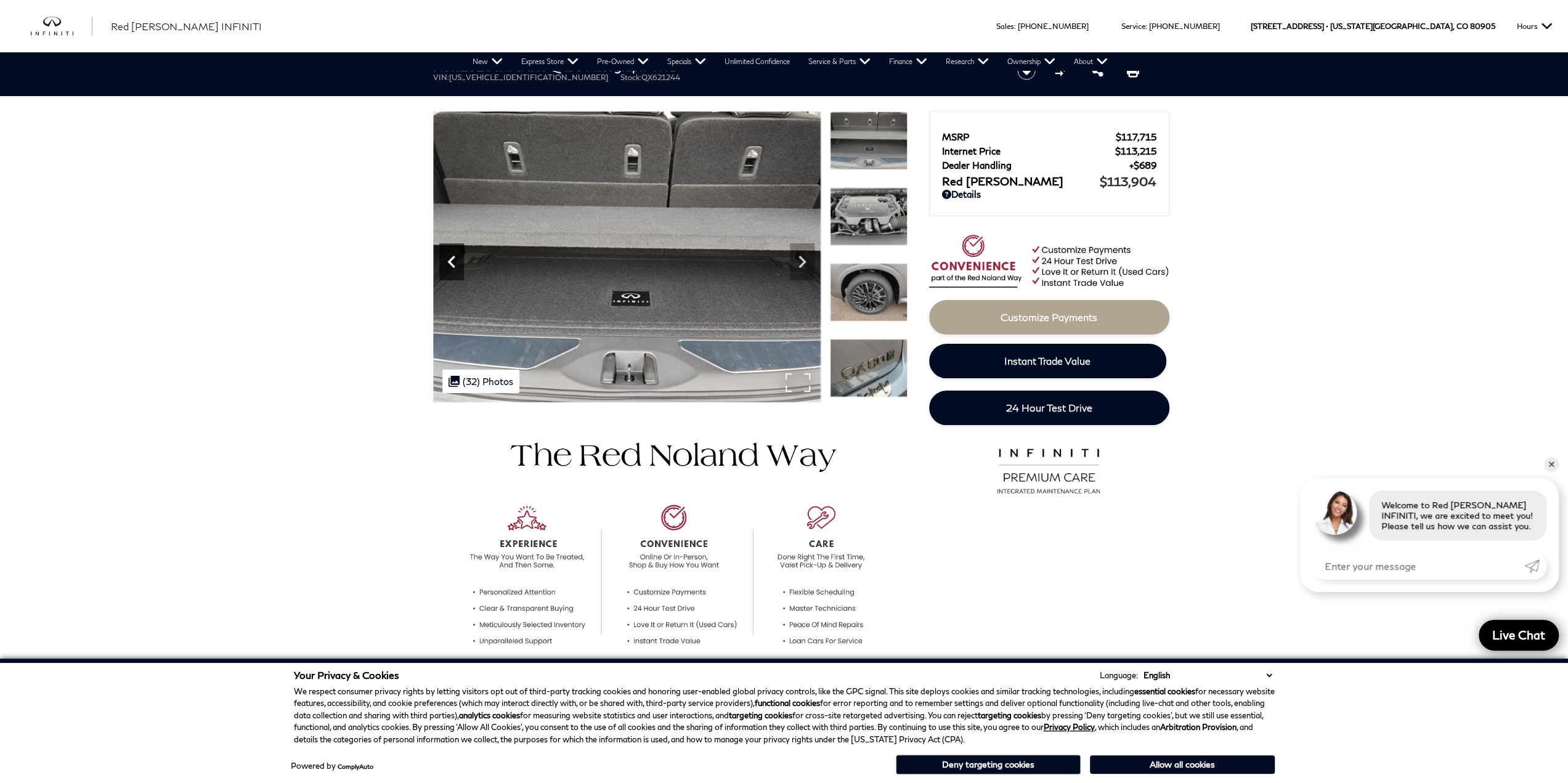
click at [448, 254] on icon "Previous" at bounding box center [451, 261] width 24 height 24
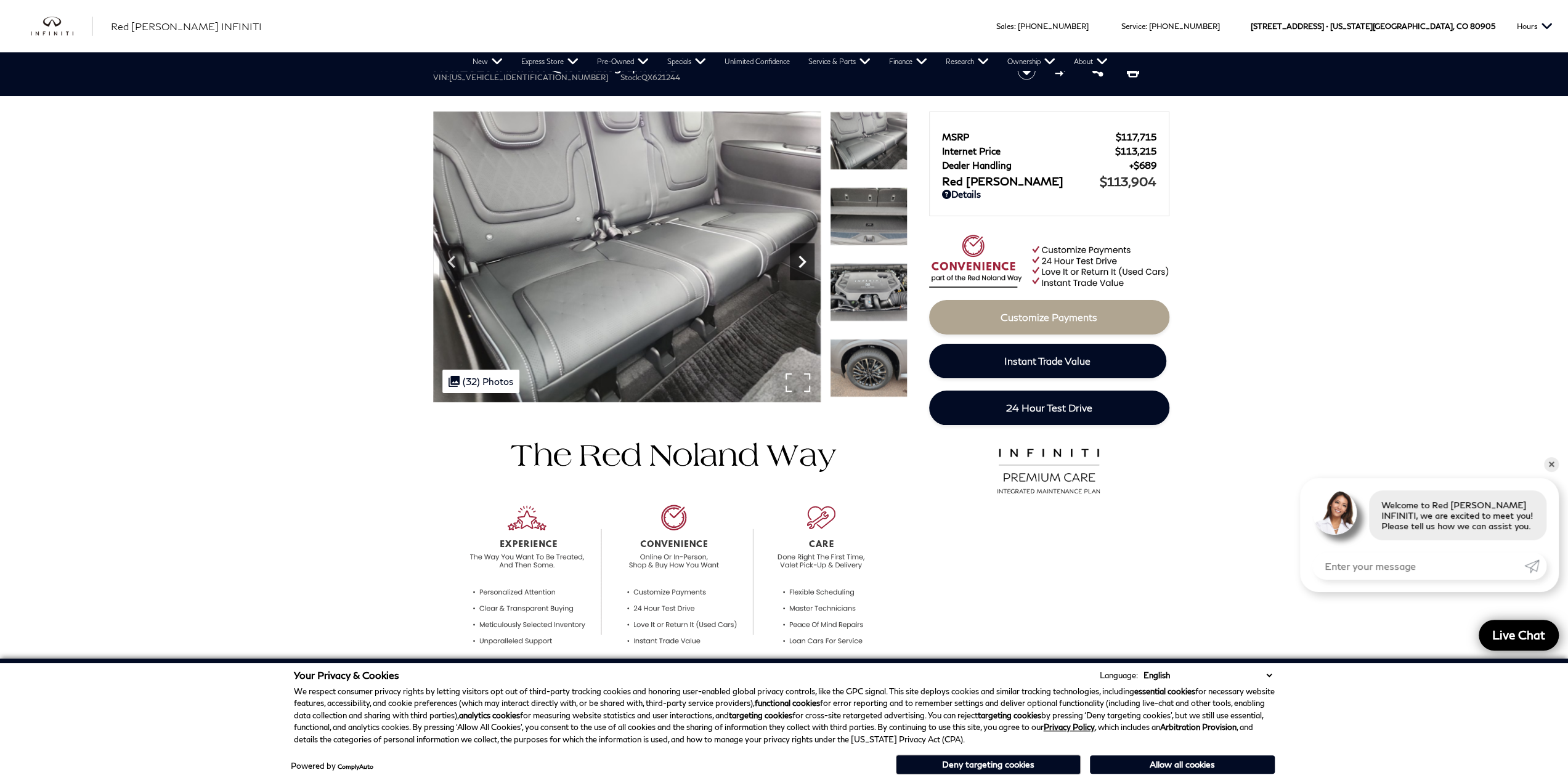
click at [798, 266] on icon "Next" at bounding box center [801, 262] width 7 height 13
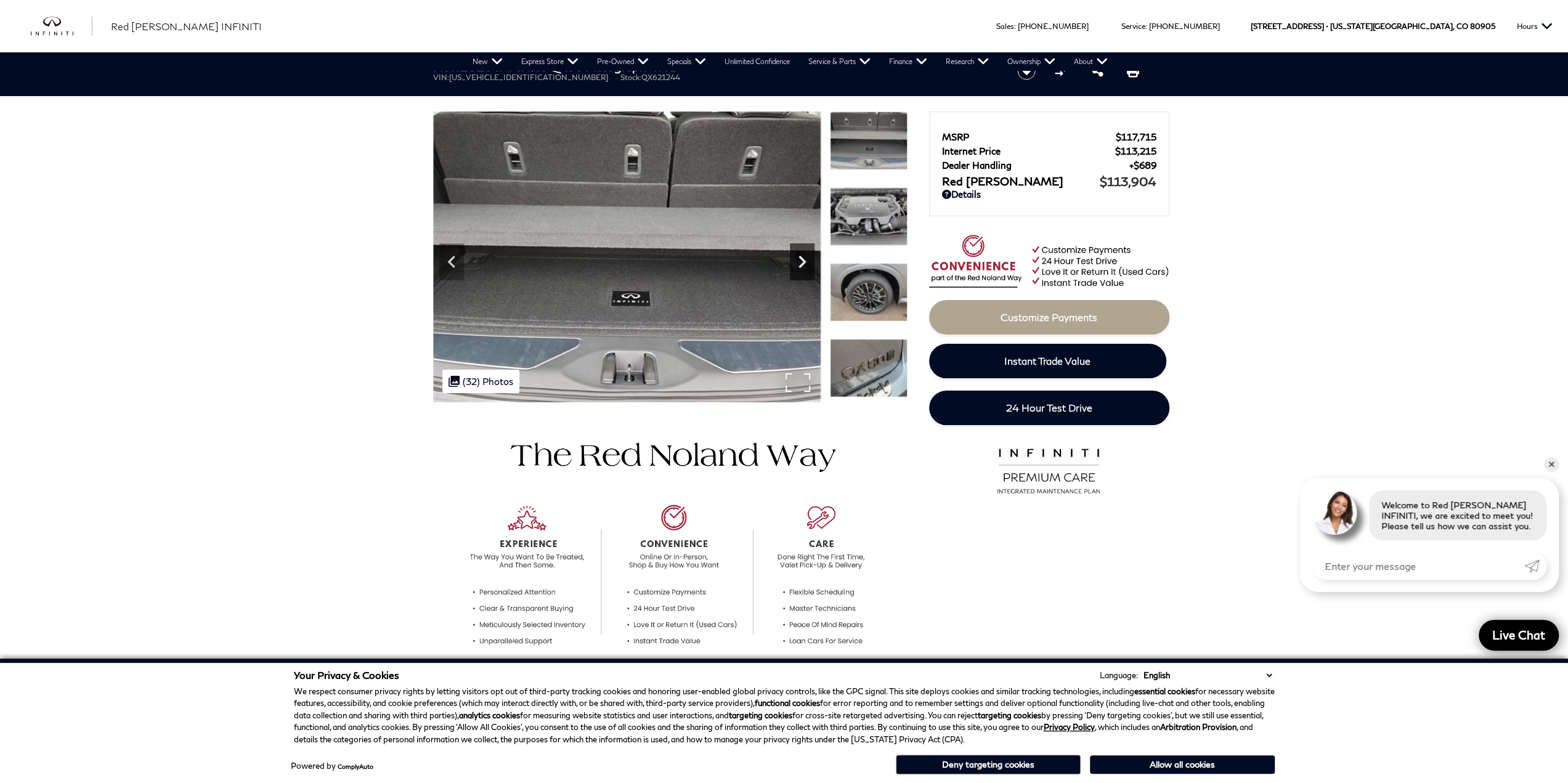
click at [798, 266] on icon "Next" at bounding box center [801, 262] width 7 height 13
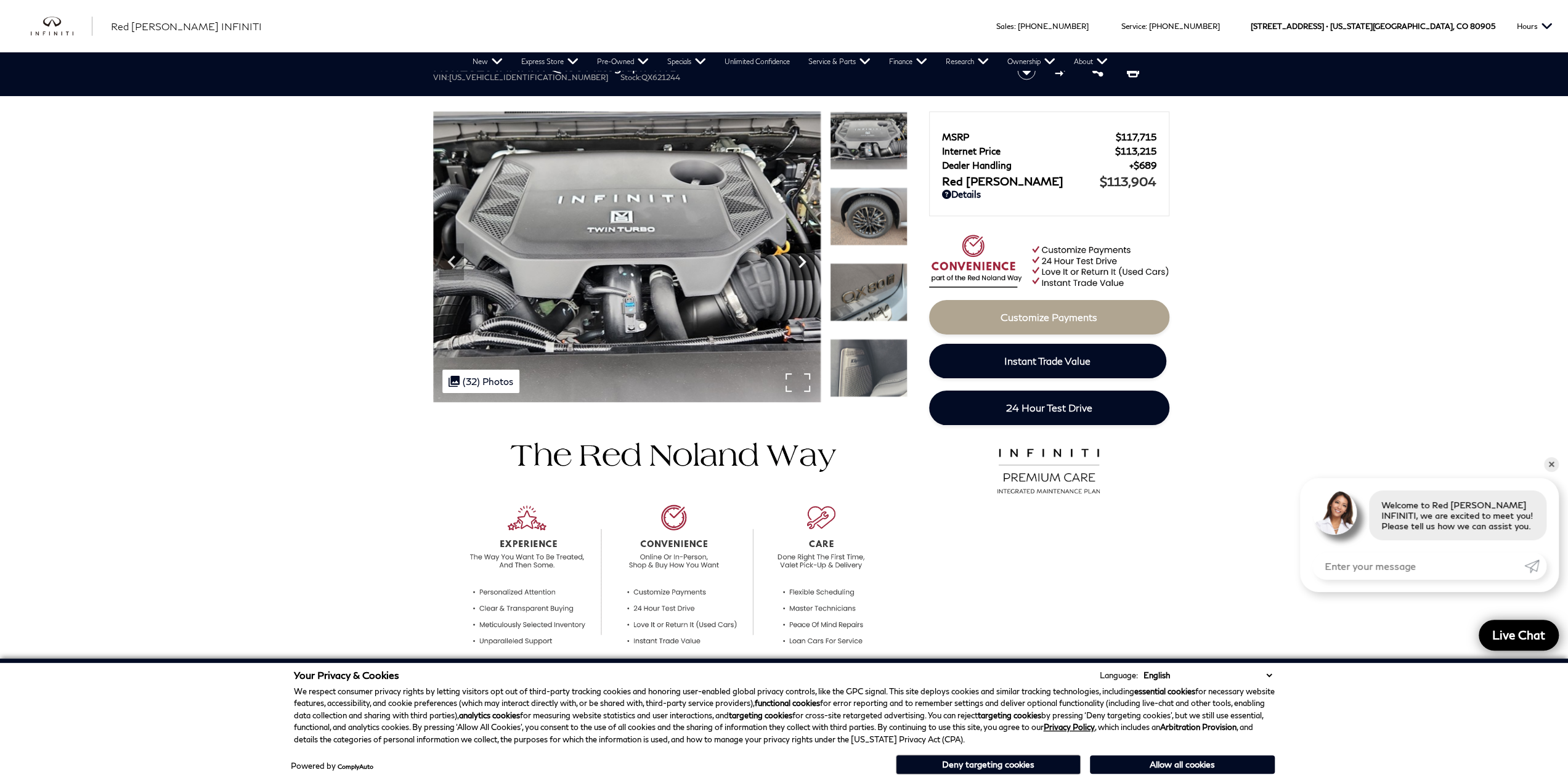
click at [798, 266] on icon "Next" at bounding box center [801, 262] width 7 height 13
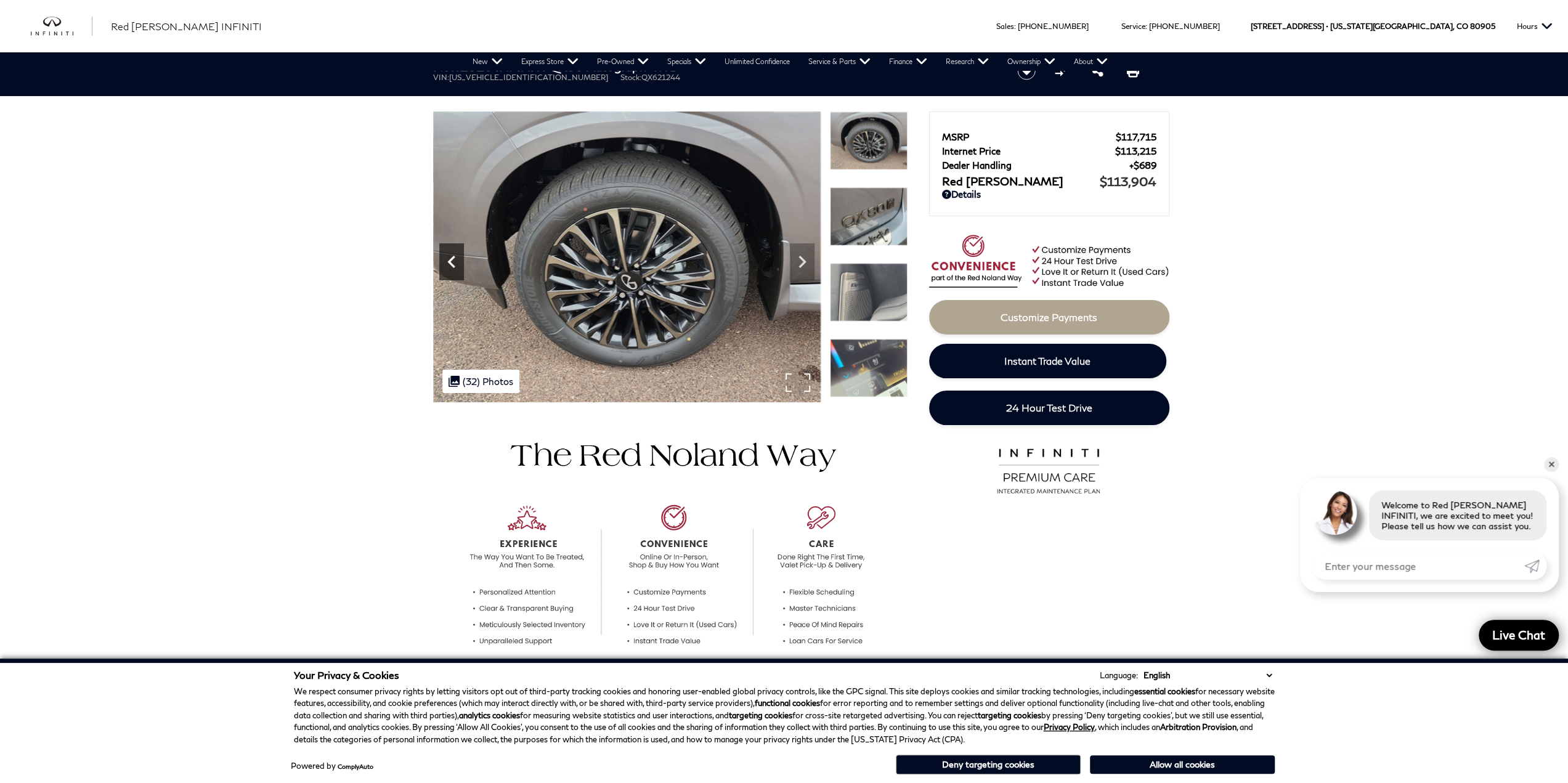
click at [447, 251] on icon "Previous" at bounding box center [451, 261] width 24 height 24
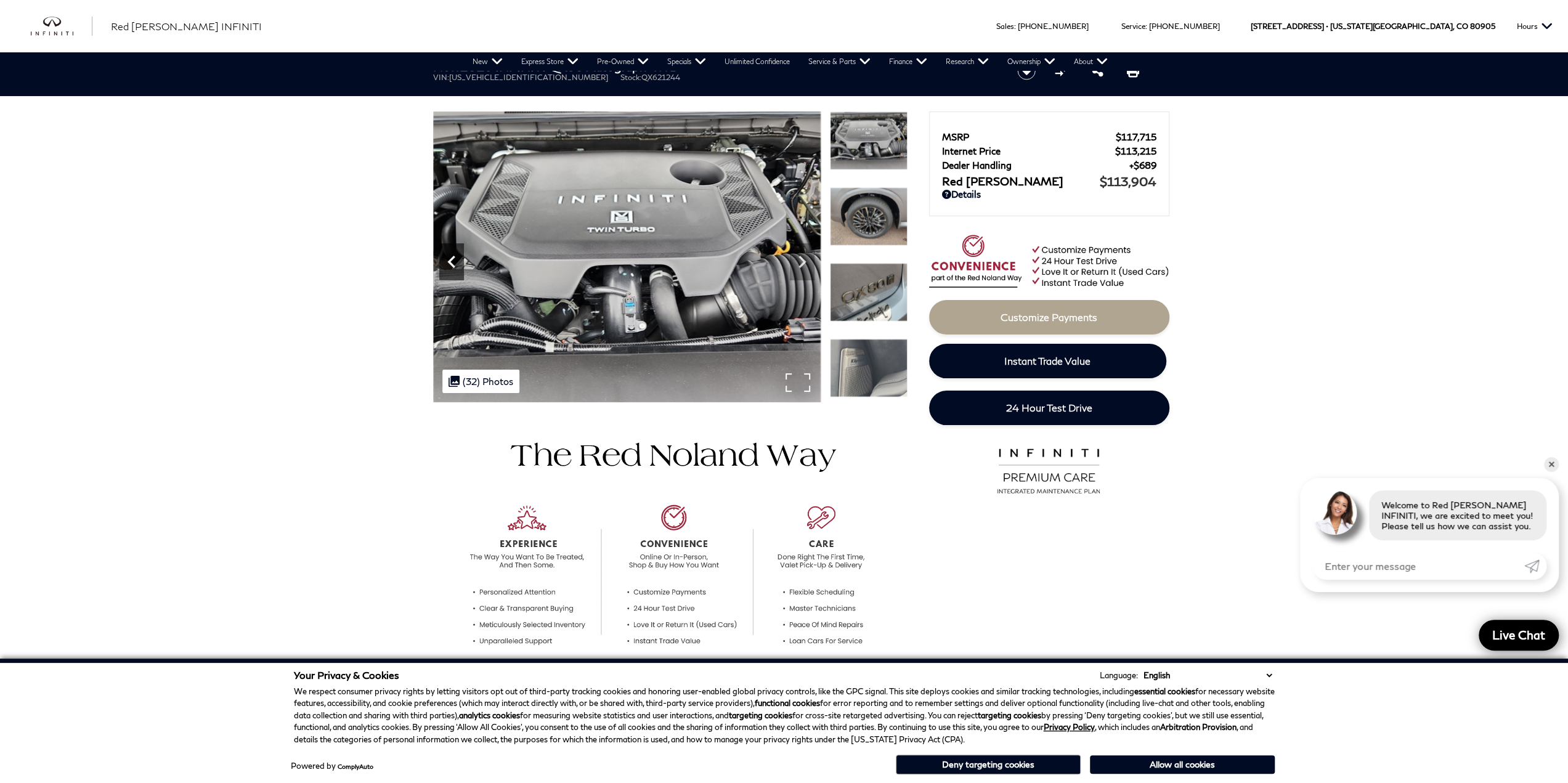
click at [447, 251] on icon "Previous" at bounding box center [451, 261] width 24 height 24
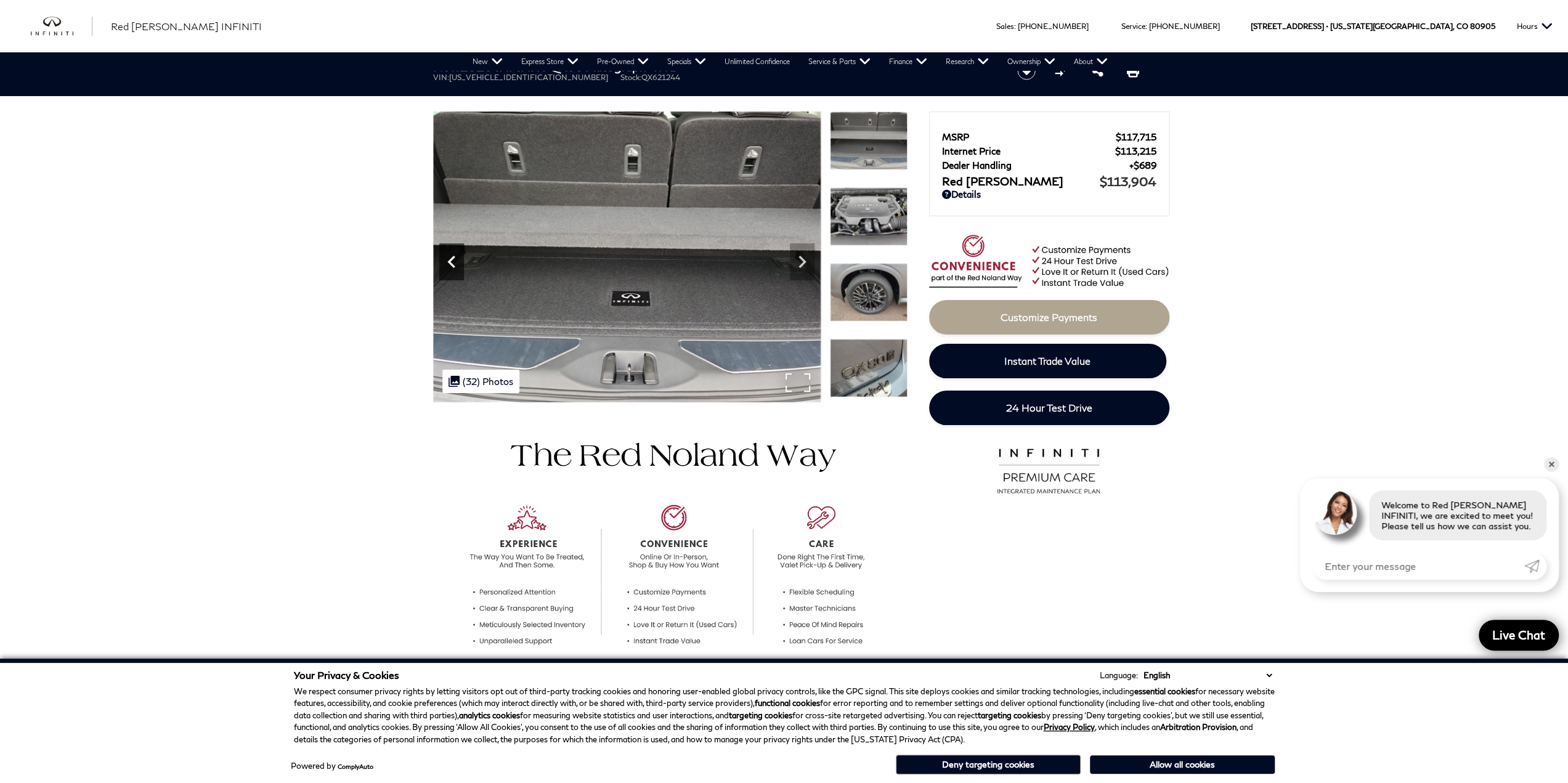
click at [447, 251] on icon "Previous" at bounding box center [451, 261] width 24 height 24
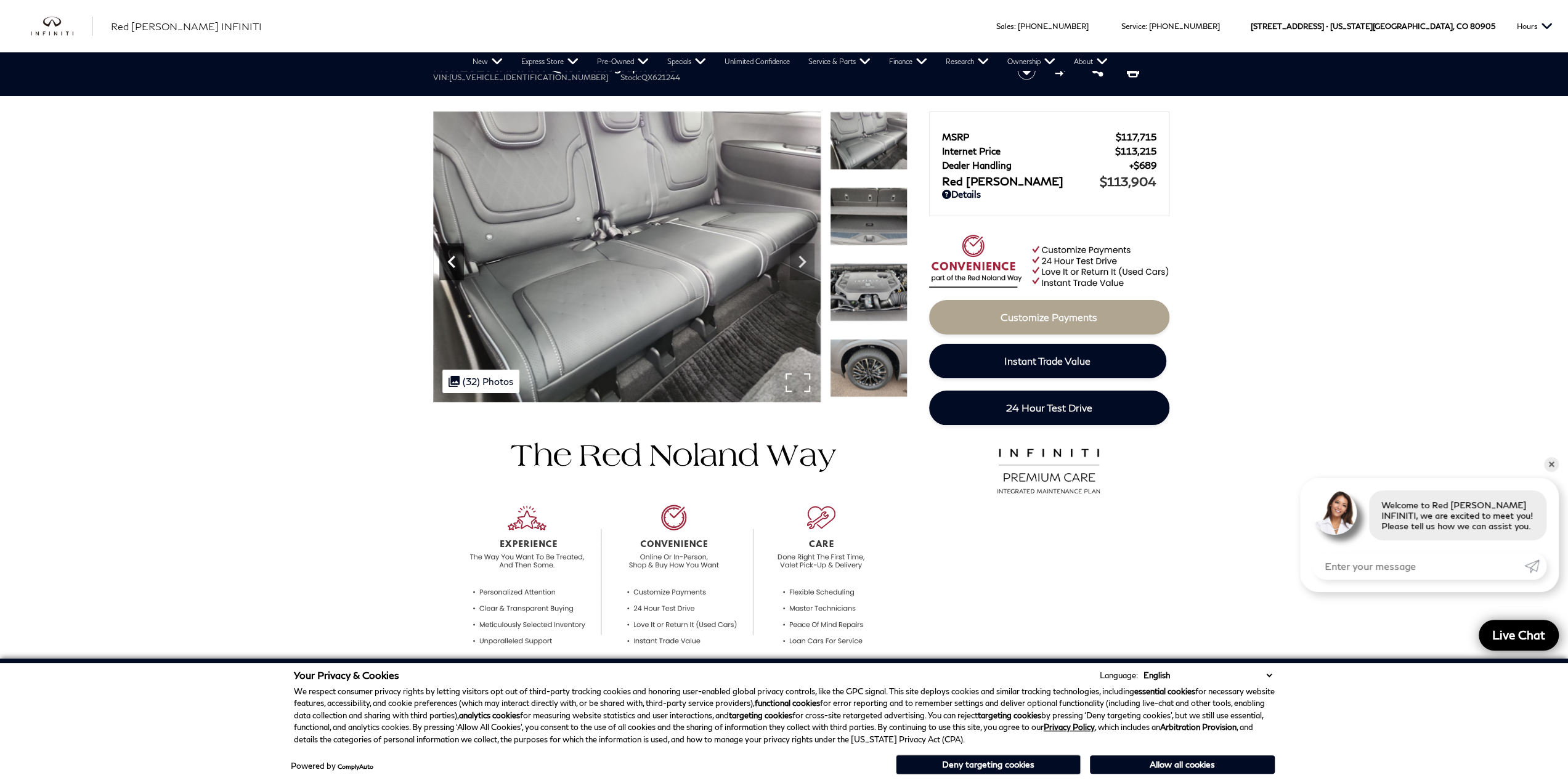
click at [447, 251] on icon "Previous" at bounding box center [451, 261] width 24 height 24
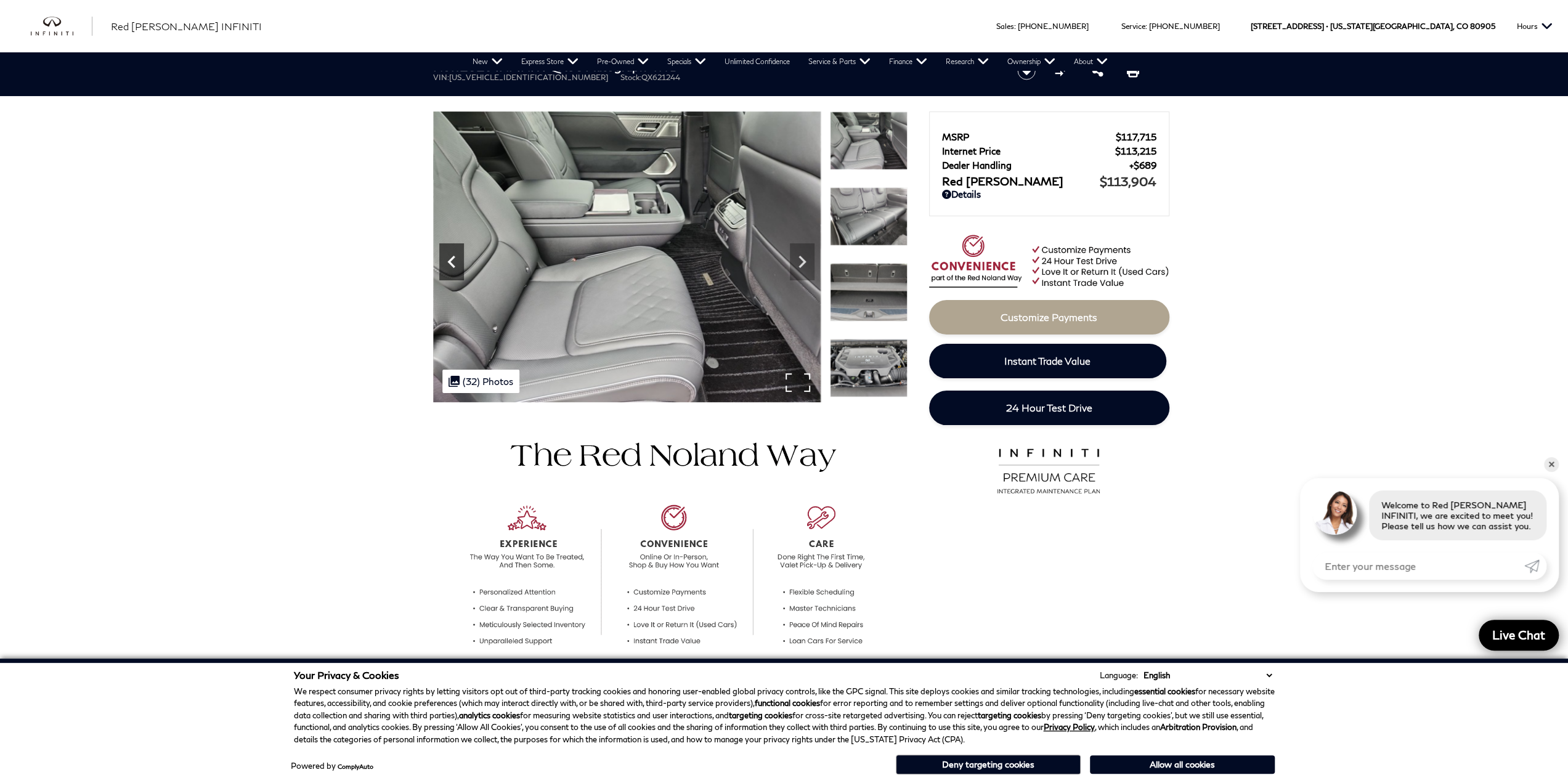
click at [447, 251] on icon "Previous" at bounding box center [451, 261] width 24 height 24
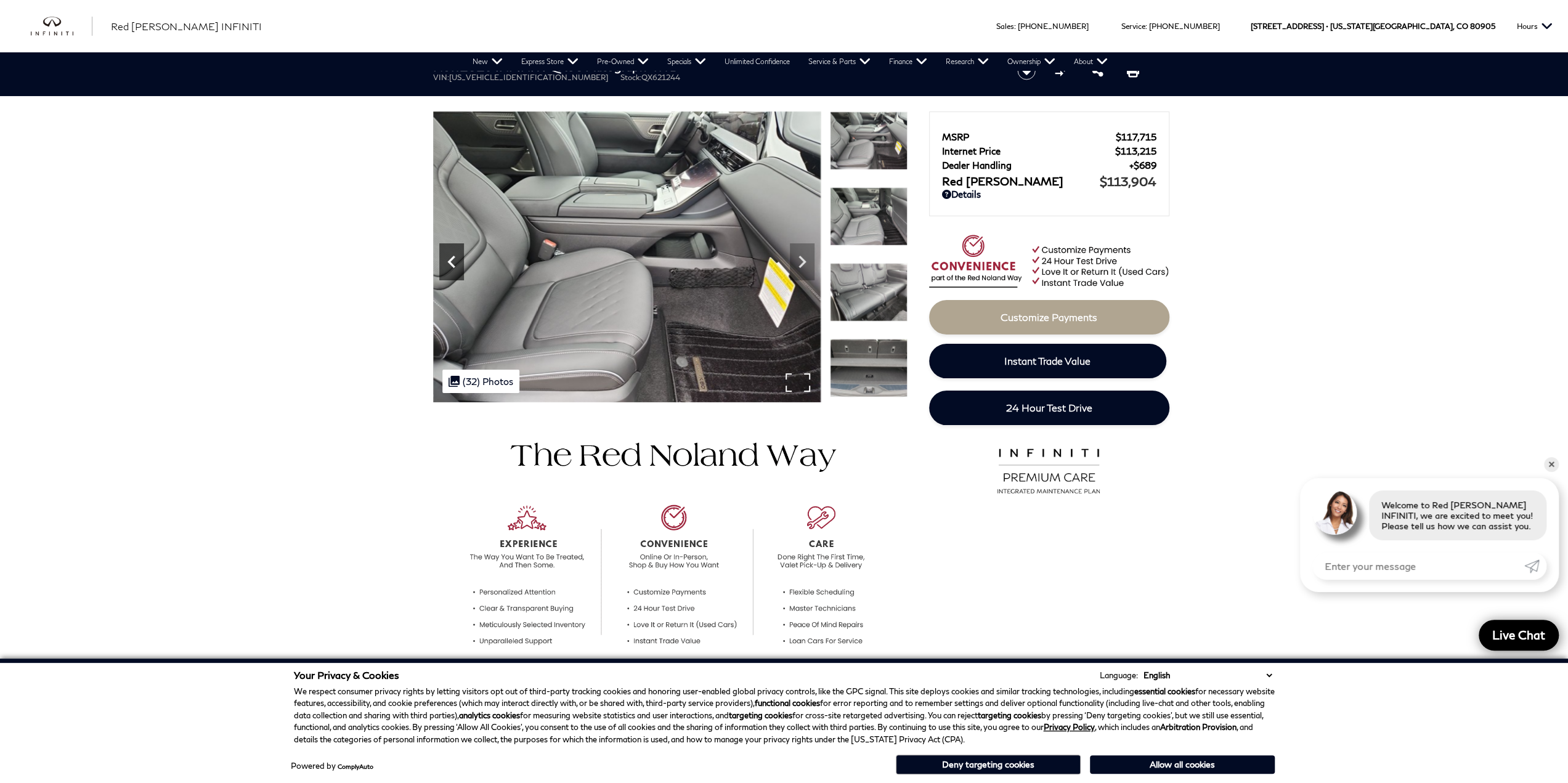
click at [447, 251] on icon "Previous" at bounding box center [451, 261] width 24 height 24
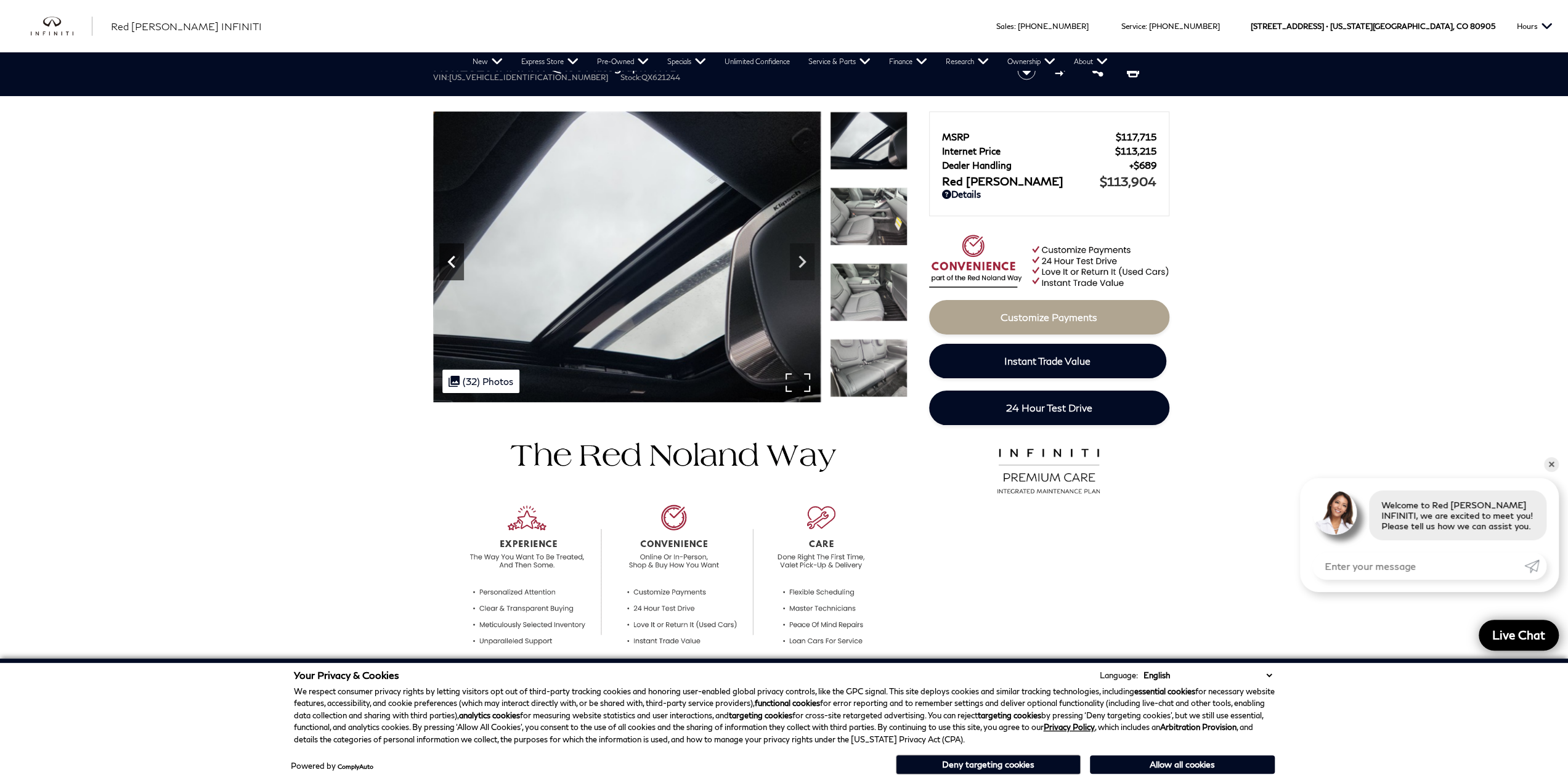
click at [447, 251] on icon "Previous" at bounding box center [451, 261] width 24 height 24
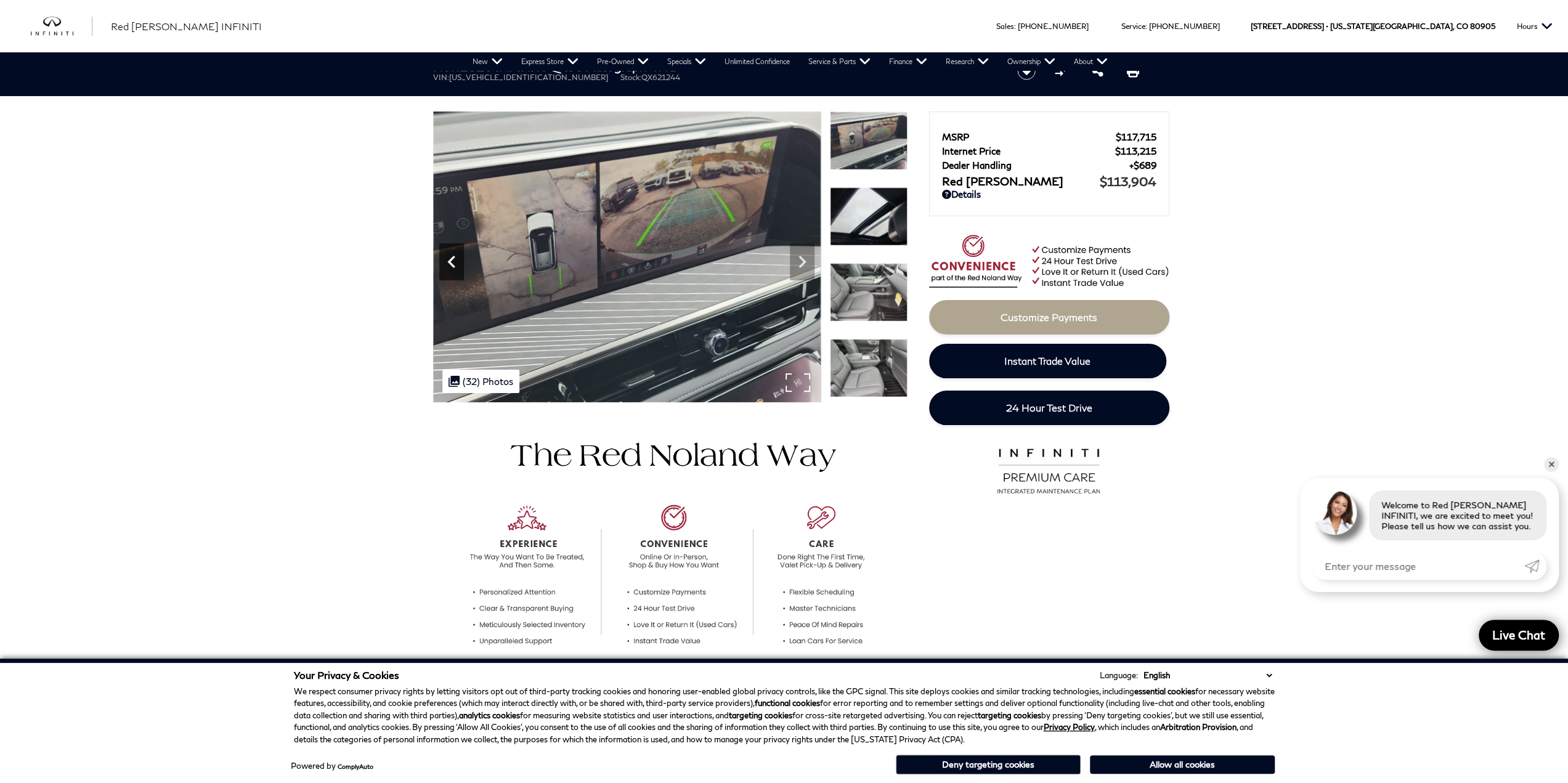
click at [447, 251] on icon "Previous" at bounding box center [451, 261] width 24 height 24
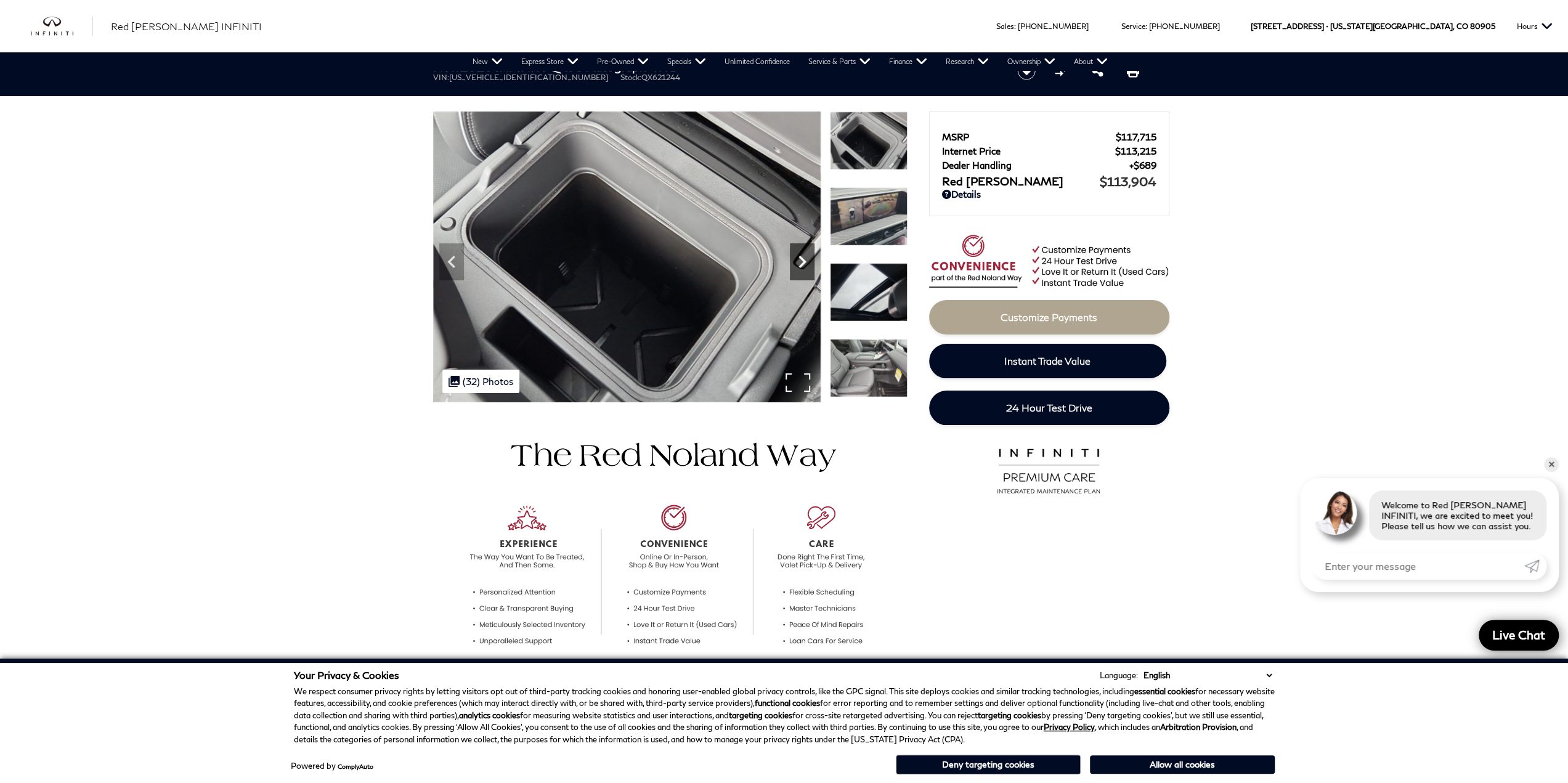
click at [802, 253] on icon "Next" at bounding box center [801, 261] width 24 height 24
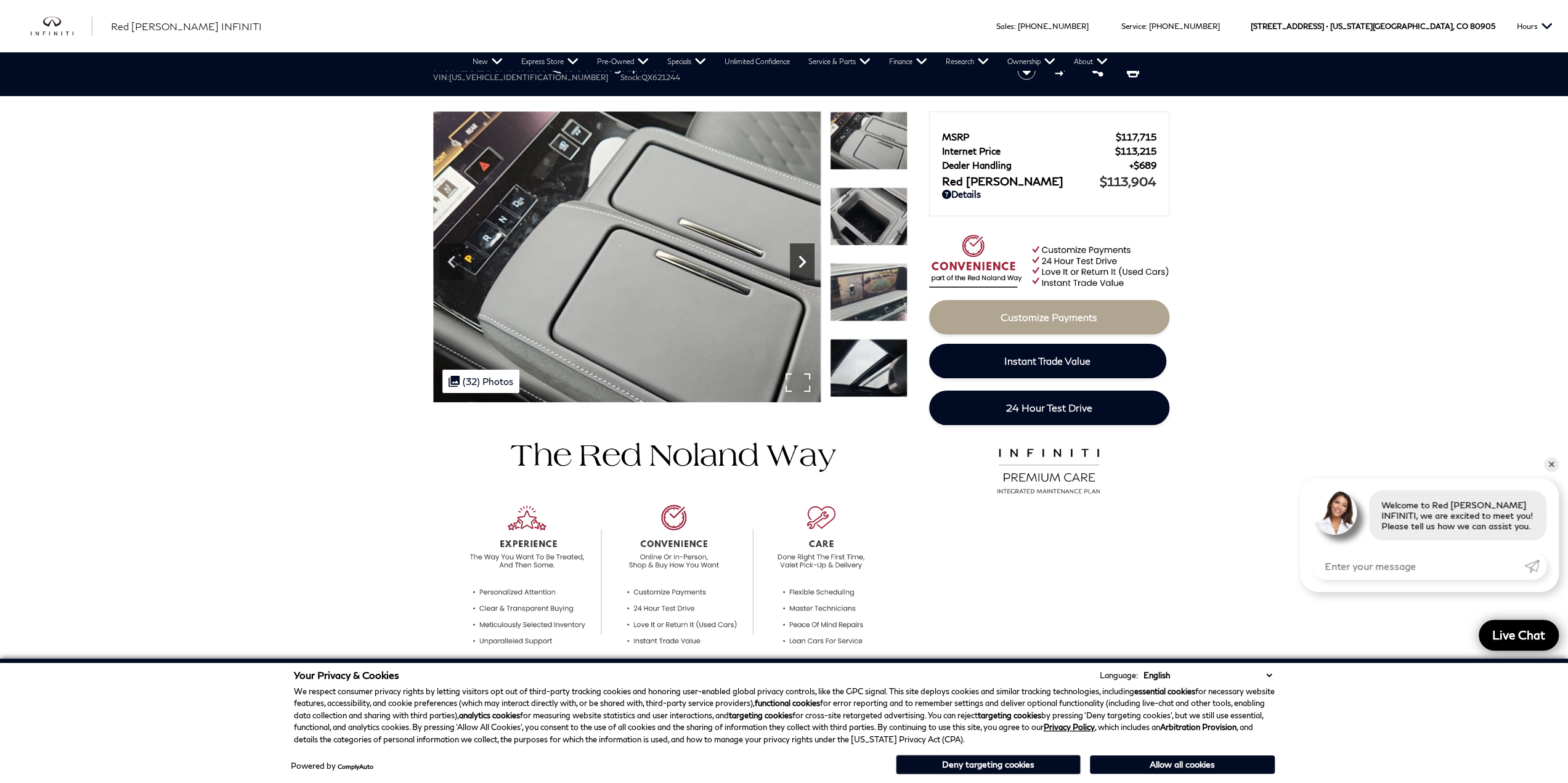
click at [802, 254] on icon "Next" at bounding box center [801, 261] width 24 height 24
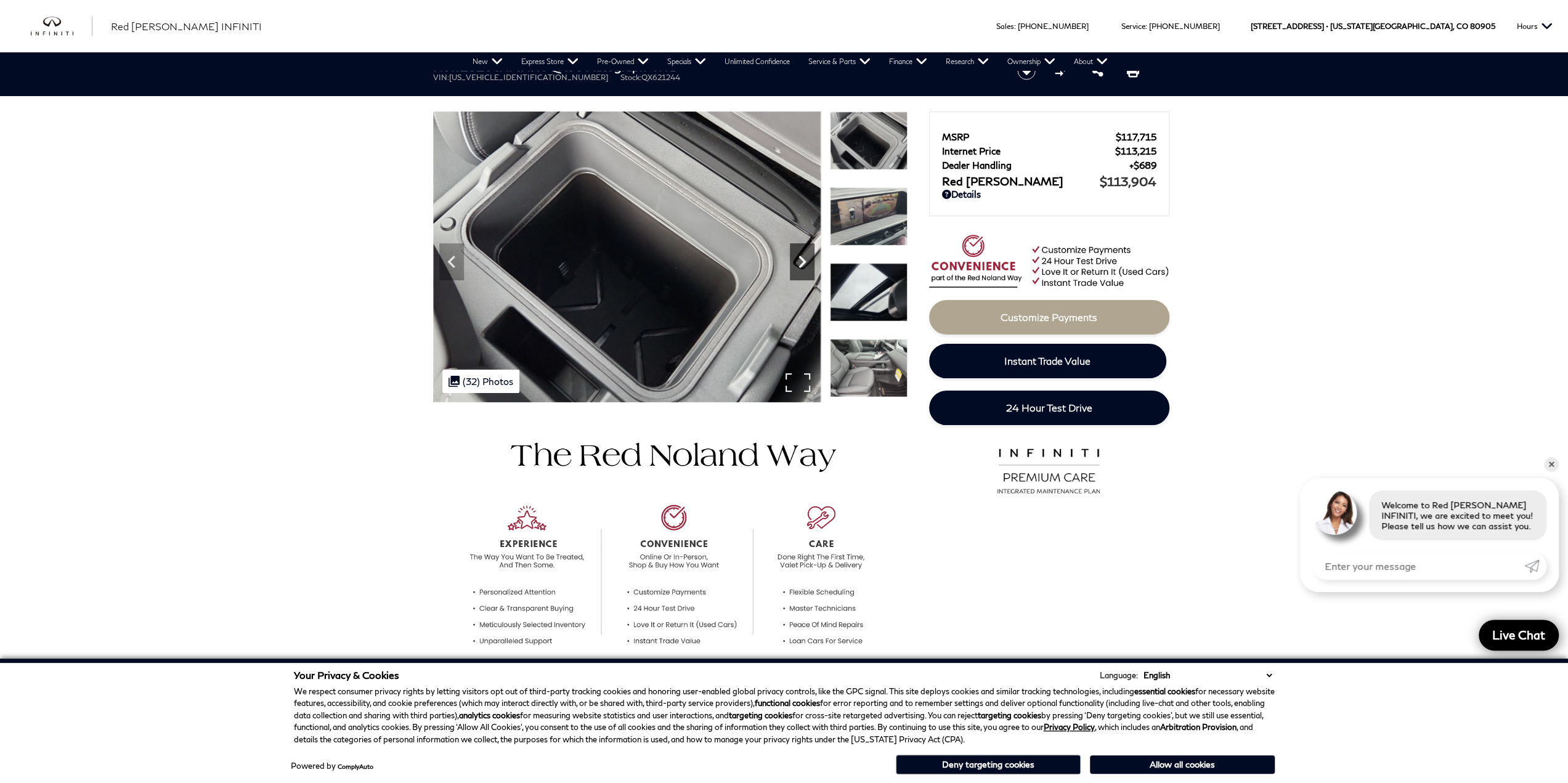
click at [802, 254] on icon "Next" at bounding box center [801, 261] width 24 height 24
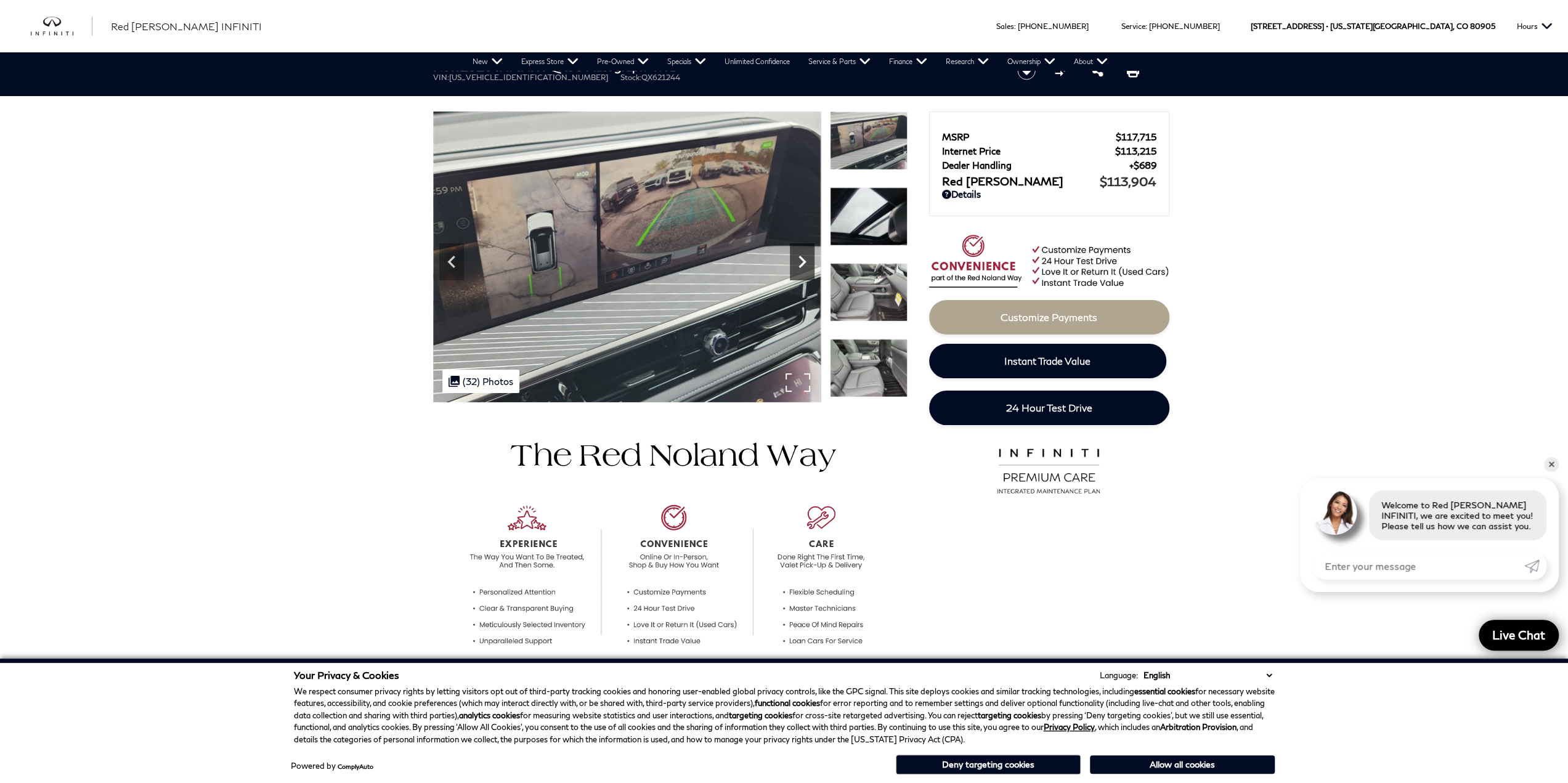
click at [802, 254] on icon "Next" at bounding box center [801, 261] width 24 height 24
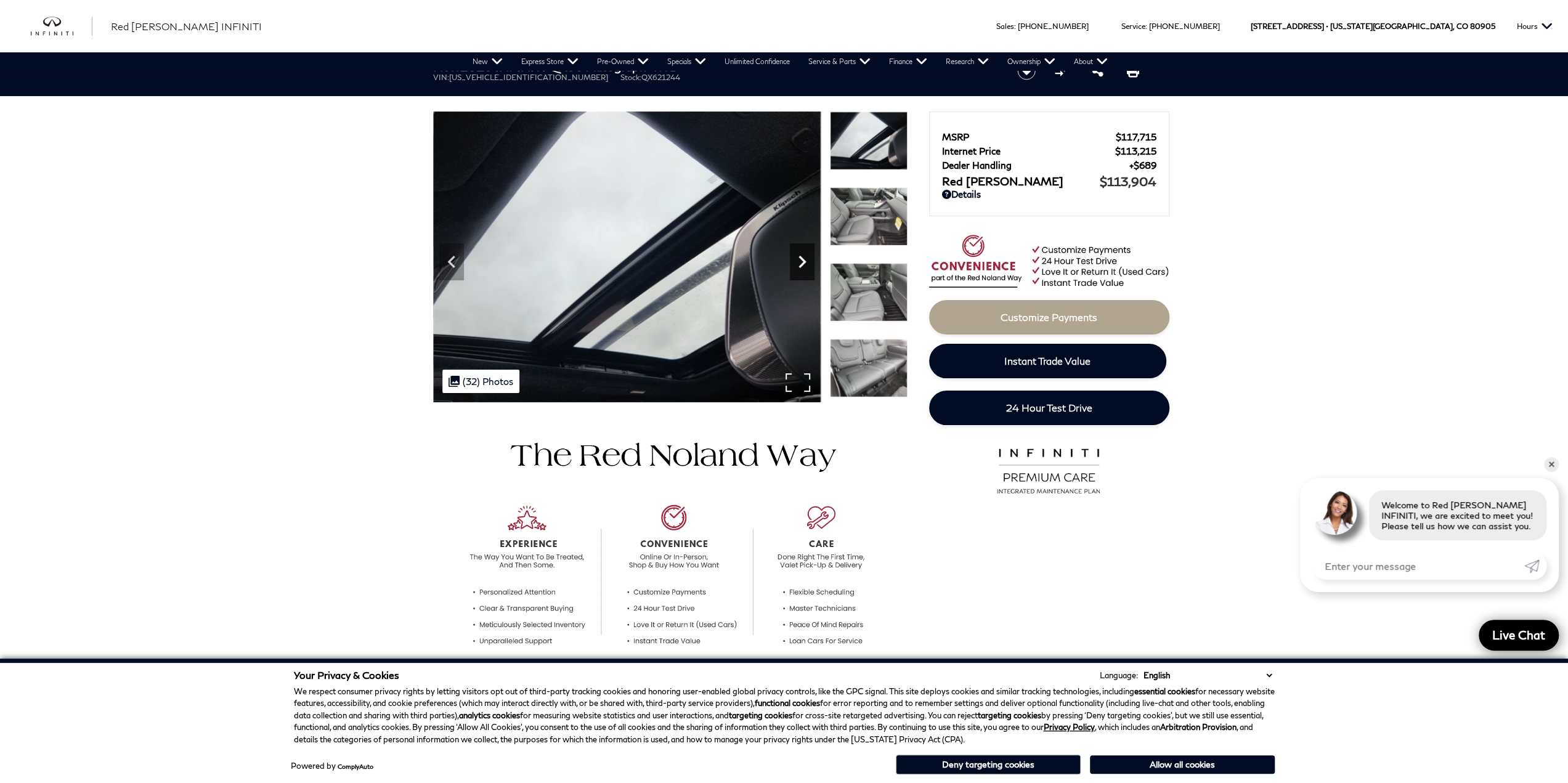
click at [802, 254] on icon "Next" at bounding box center [801, 261] width 24 height 24
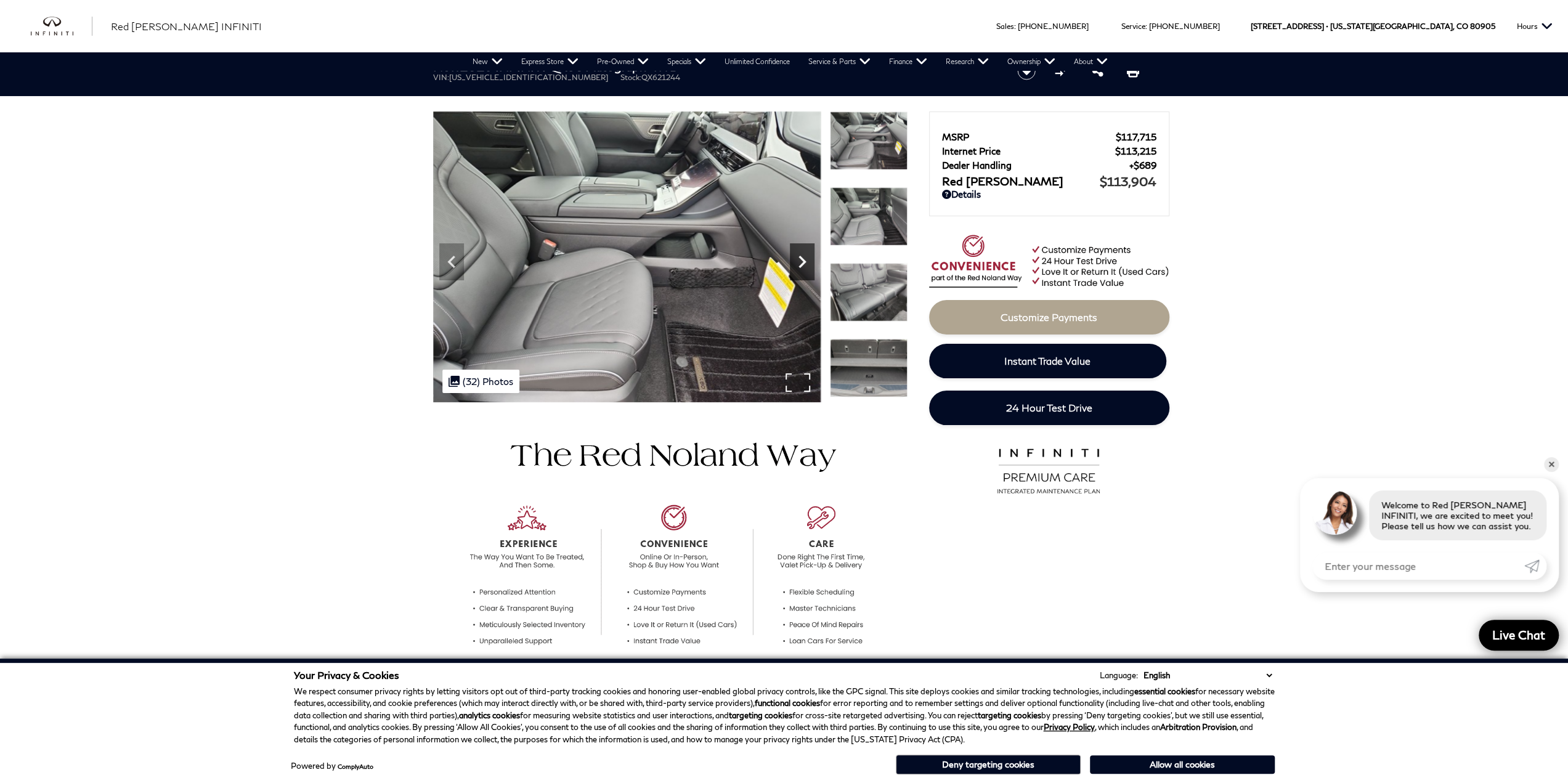
click at [802, 254] on icon "Next" at bounding box center [801, 261] width 24 height 24
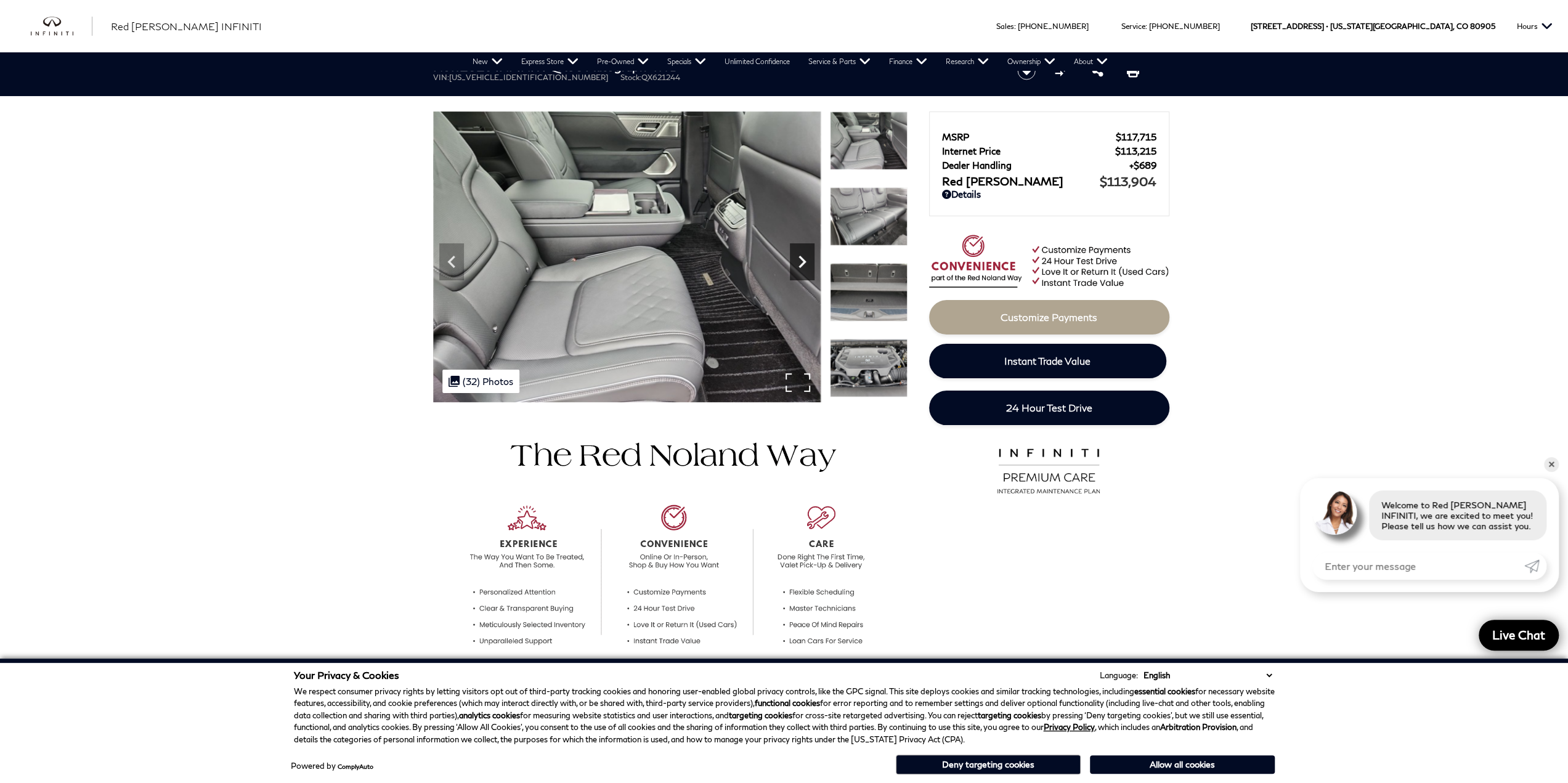
click at [802, 254] on icon "Next" at bounding box center [801, 261] width 24 height 24
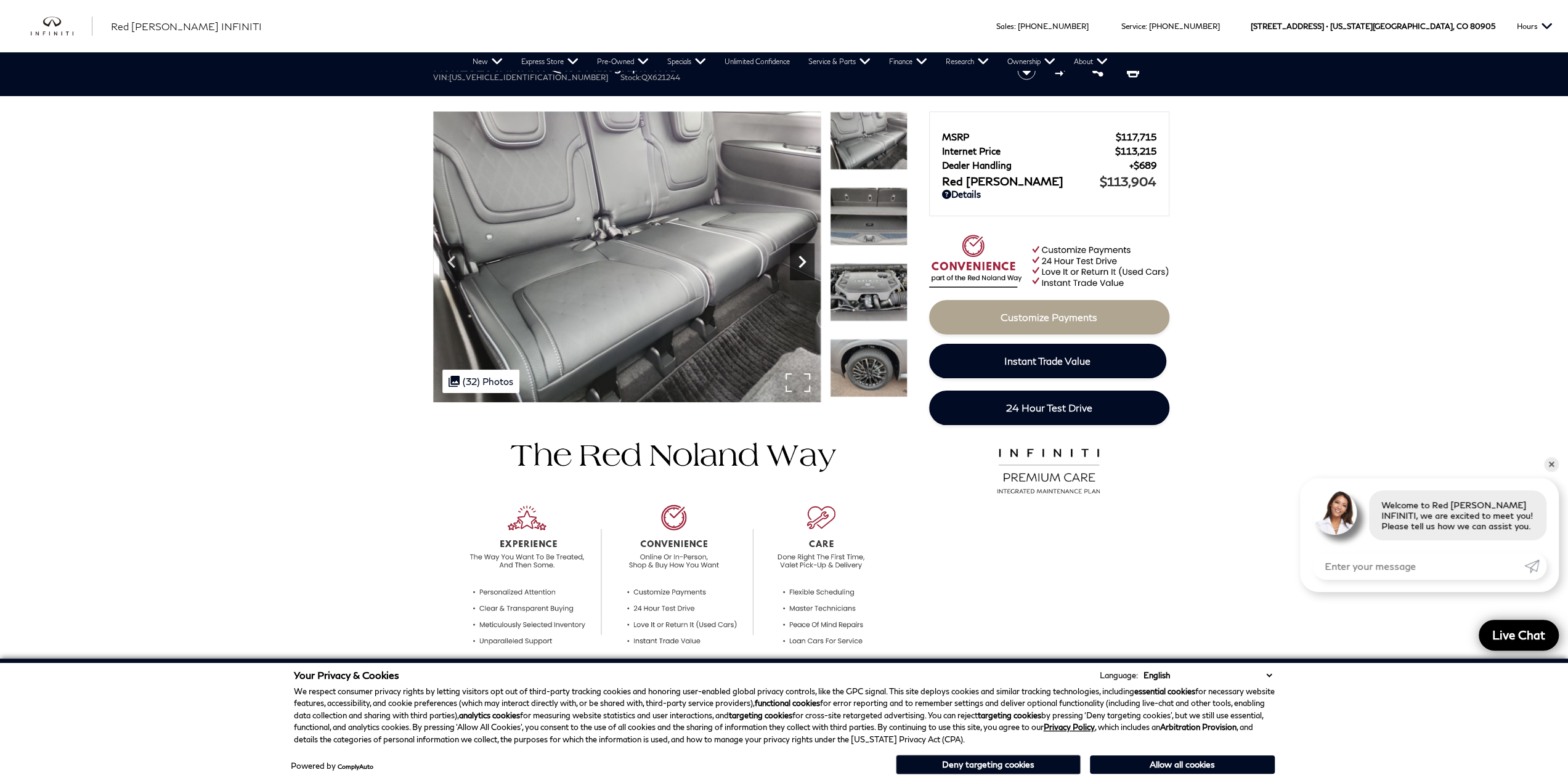
click at [802, 254] on icon "Next" at bounding box center [801, 261] width 24 height 24
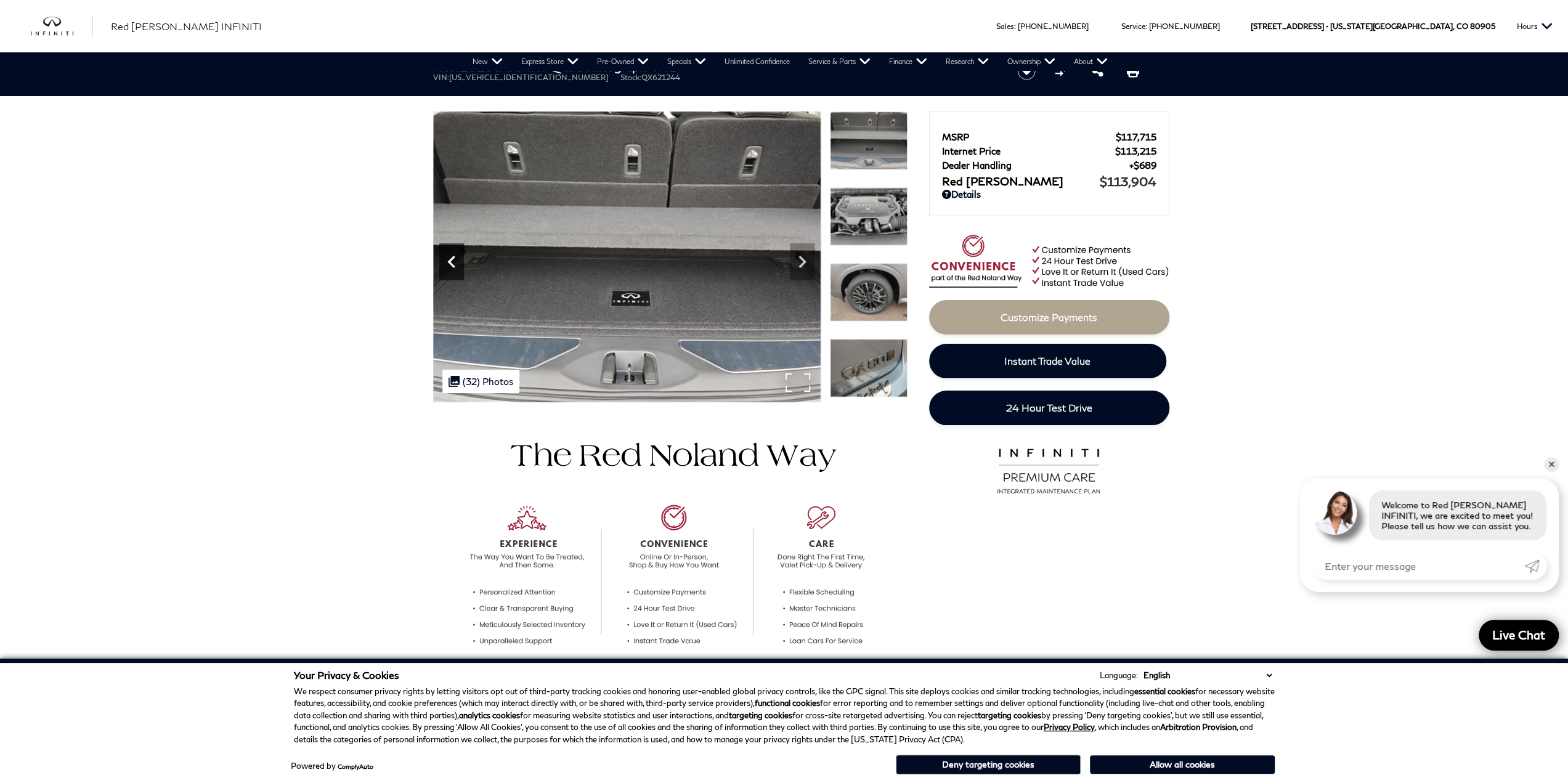
click at [451, 260] on icon "Previous" at bounding box center [451, 262] width 7 height 13
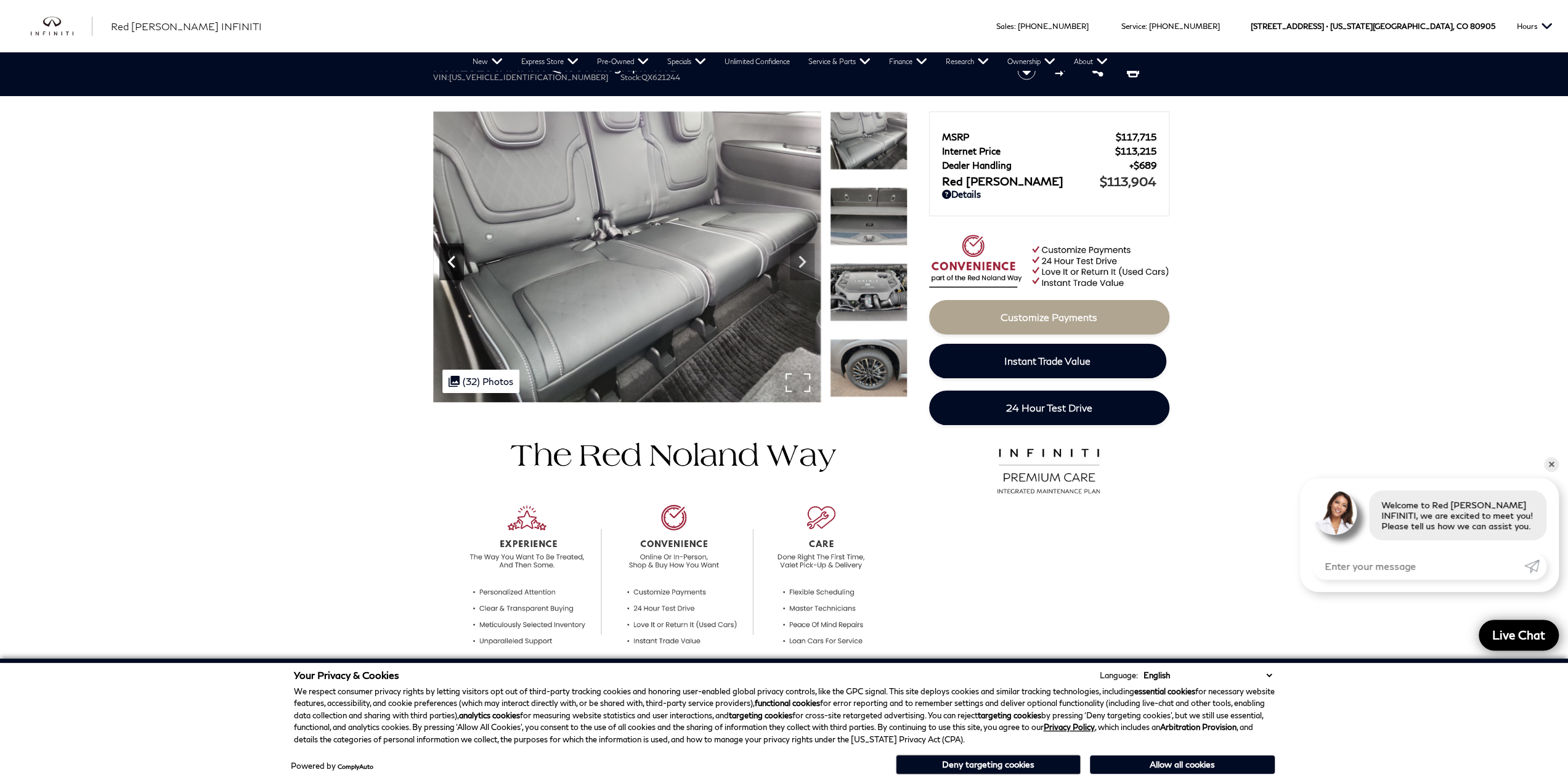
click at [451, 260] on icon "Previous" at bounding box center [451, 262] width 7 height 13
